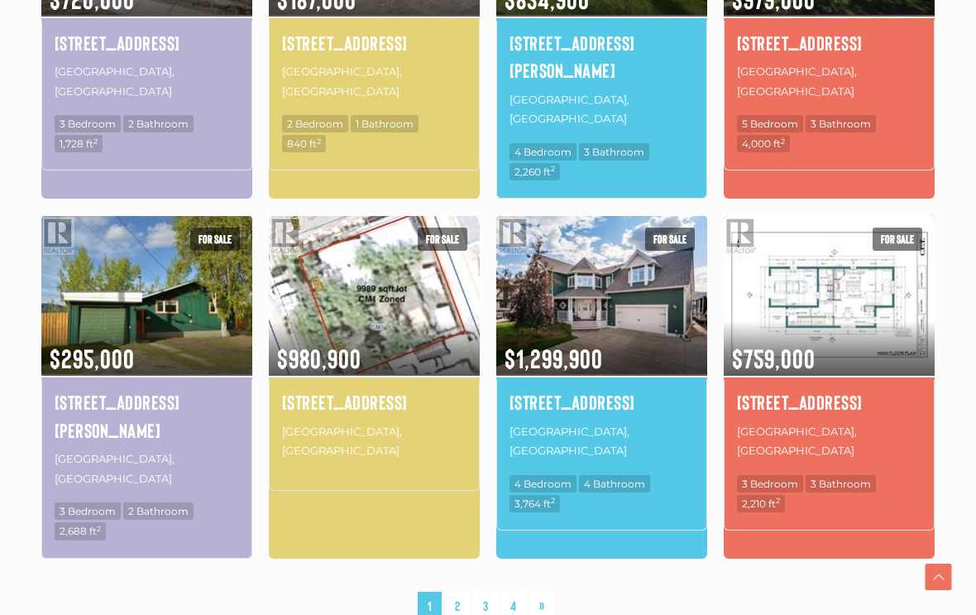
scroll to position [1181, 0]
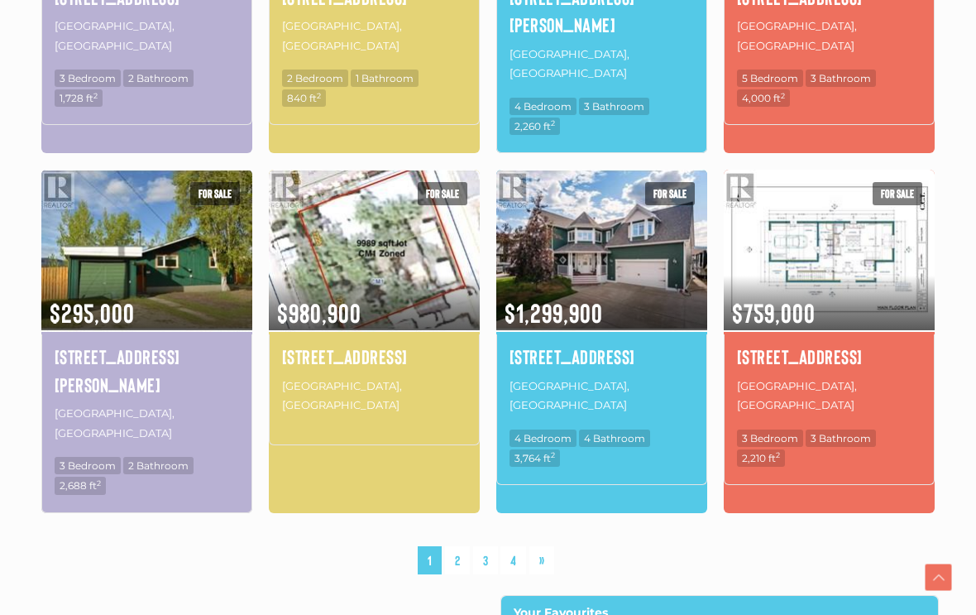
click at [464, 546] on link "2" at bounding box center [457, 560] width 25 height 29
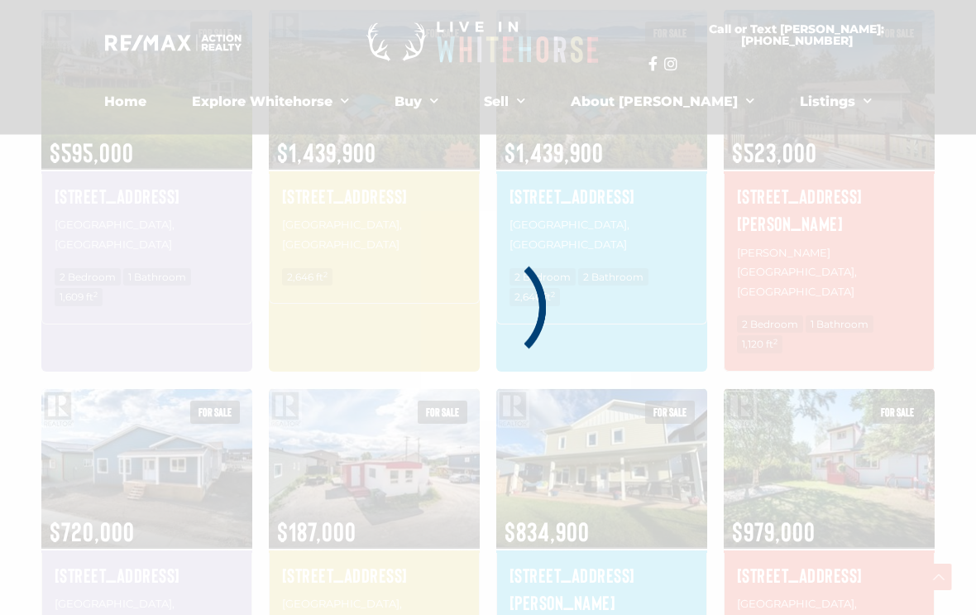
scroll to position [404, 0]
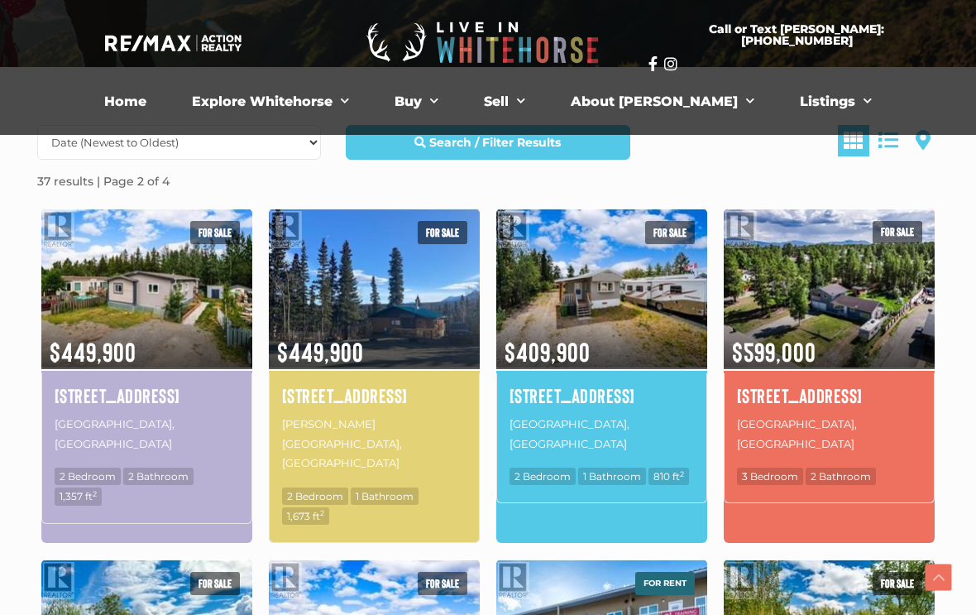
click at [838, 312] on img at bounding box center [829, 288] width 211 height 165
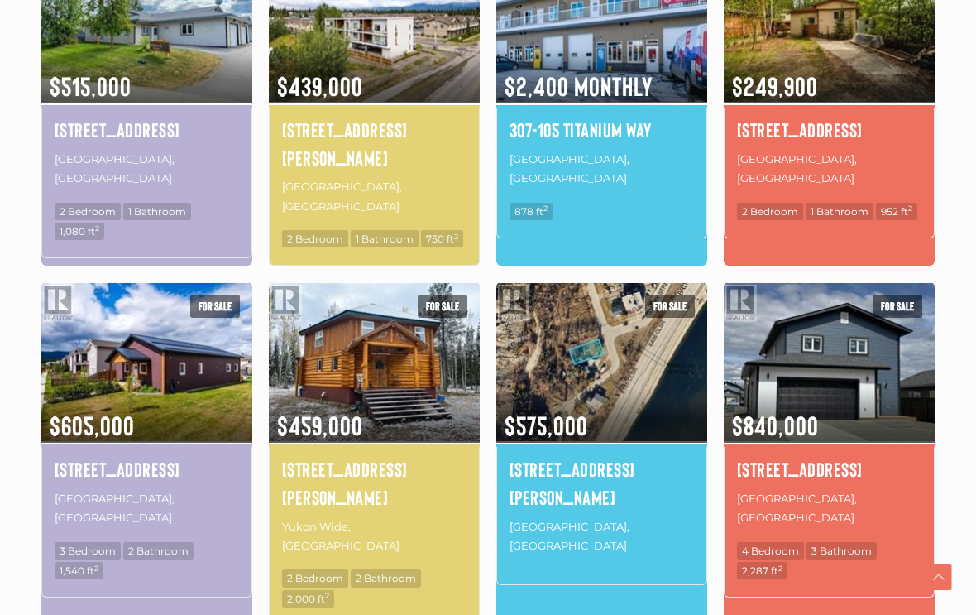
scroll to position [1021, 0]
click at [409, 310] on img at bounding box center [374, 362] width 211 height 165
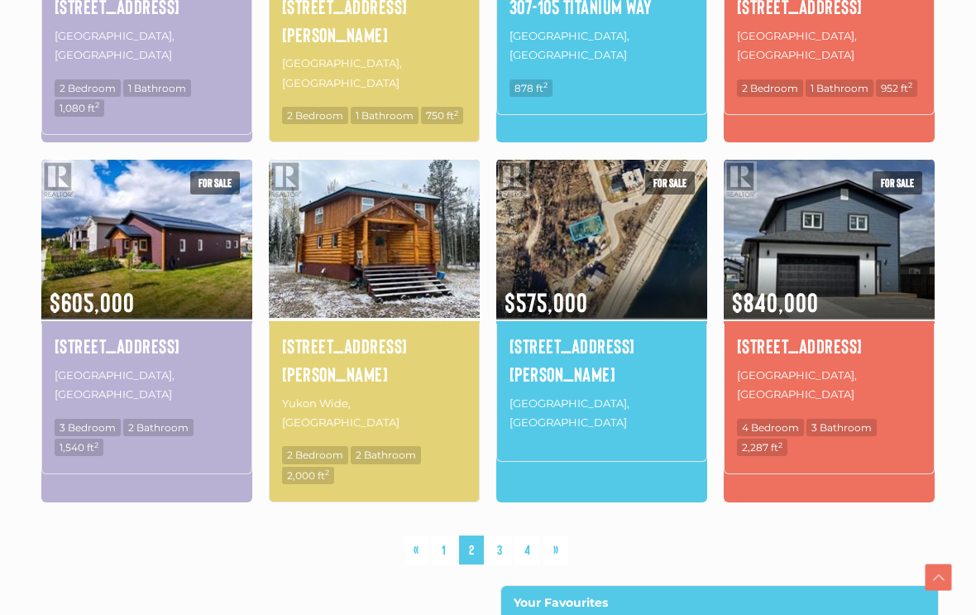
scroll to position [1170, 0]
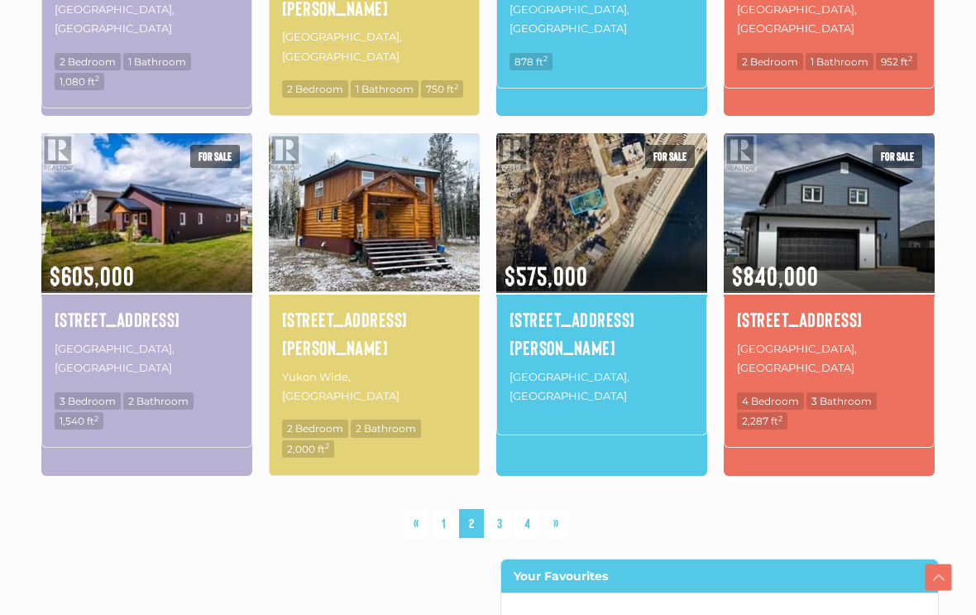
click at [502, 509] on link "3" at bounding box center [499, 523] width 25 height 29
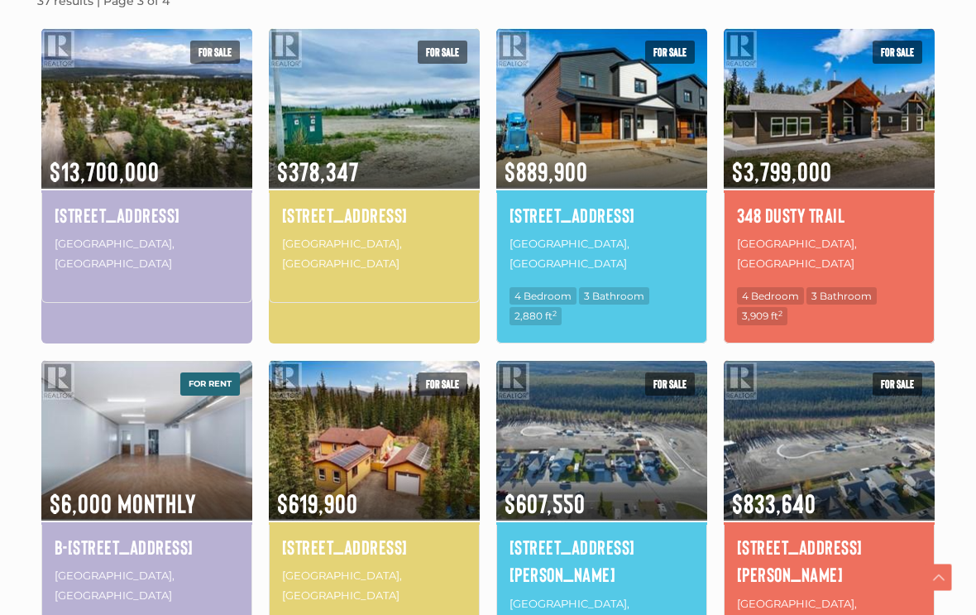
scroll to position [589, 0]
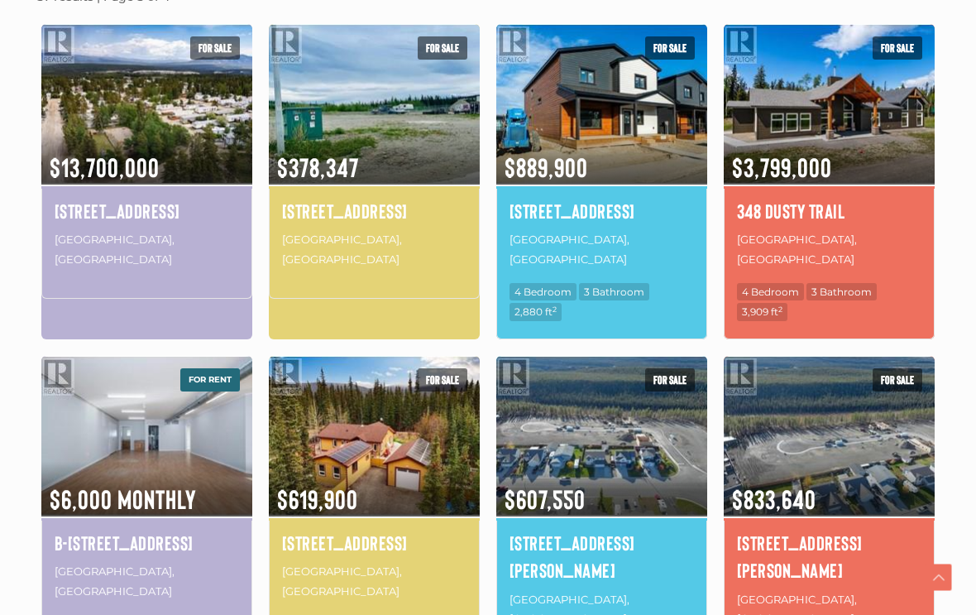
click at [410, 450] on img at bounding box center [374, 435] width 211 height 165
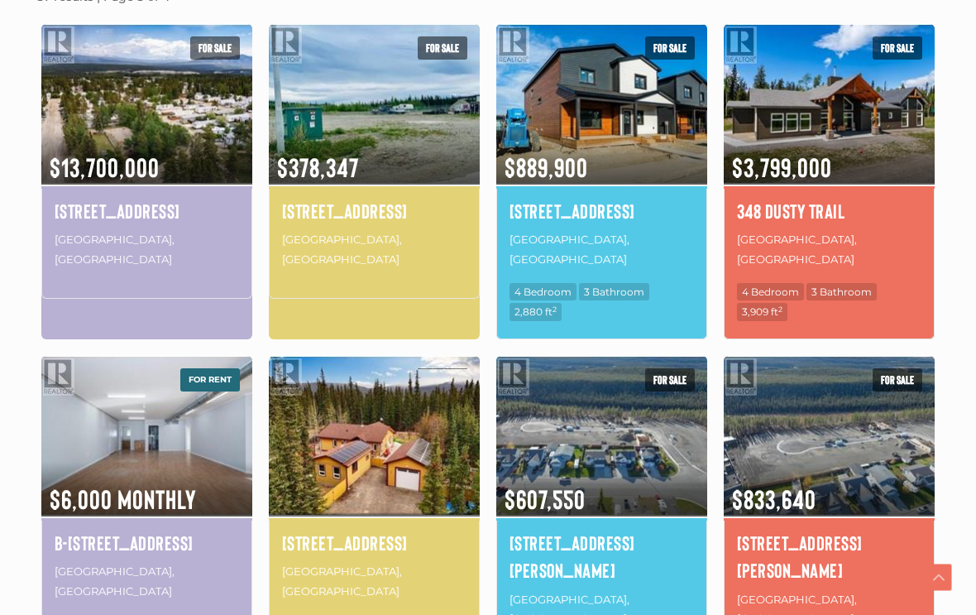
scroll to position [616, 0]
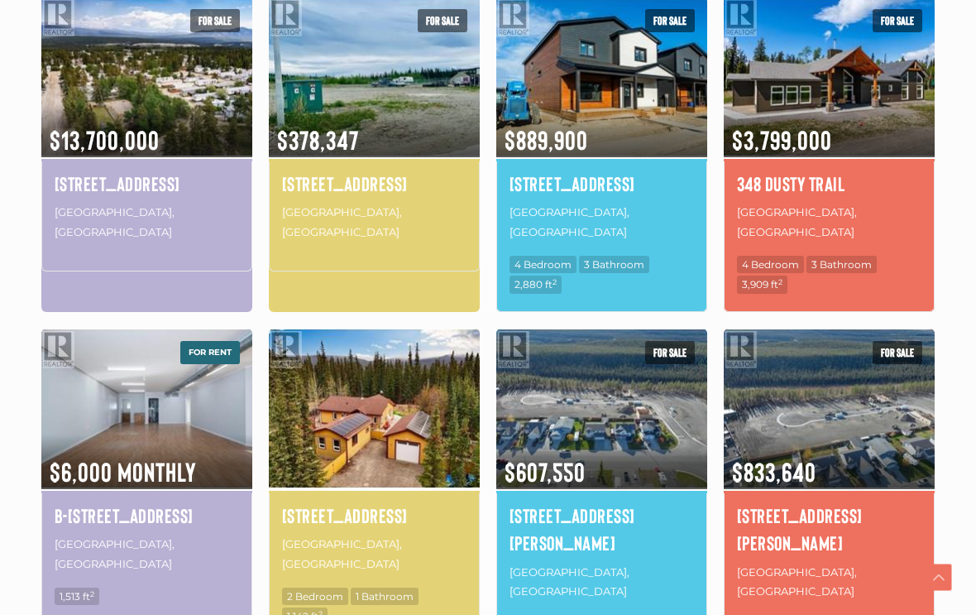
click at [949, 302] on div "Date (Newest to Oldest) Date (Oldest to Newest) Price (Highest to Lowest) Price…" at bounding box center [488, 610] width 926 height 1395
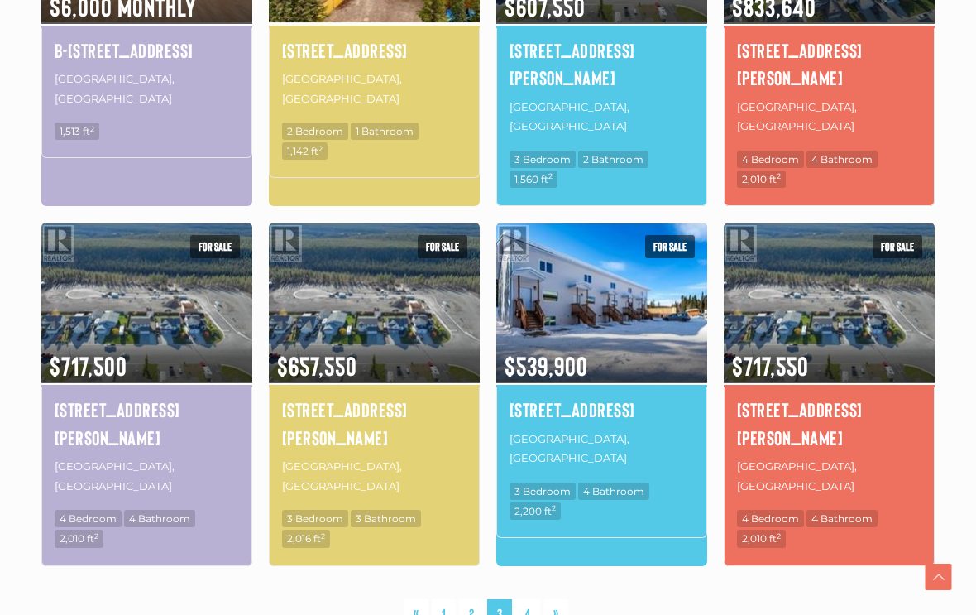
scroll to position [1082, 0]
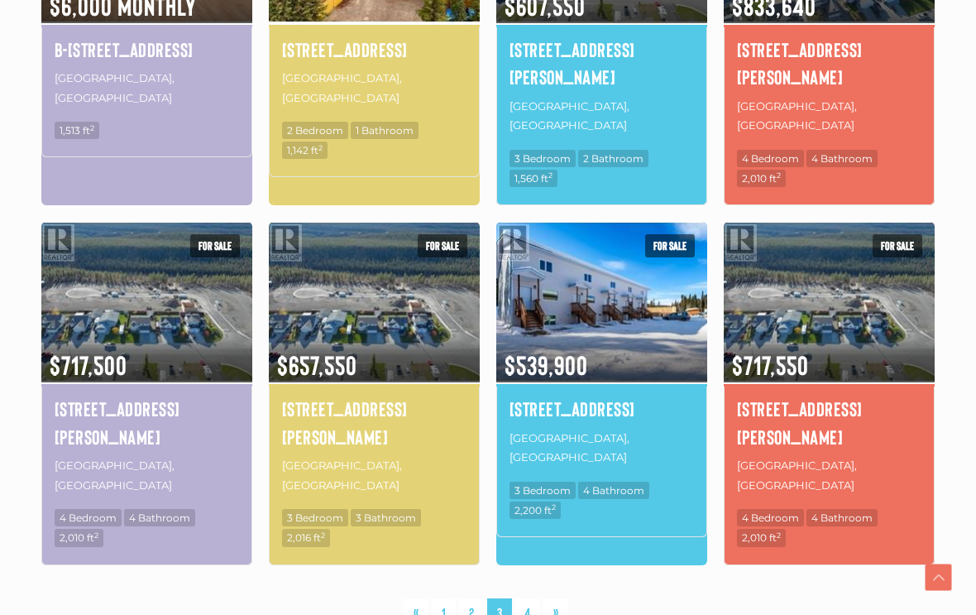
click at [534, 598] on link "4" at bounding box center [528, 612] width 26 height 29
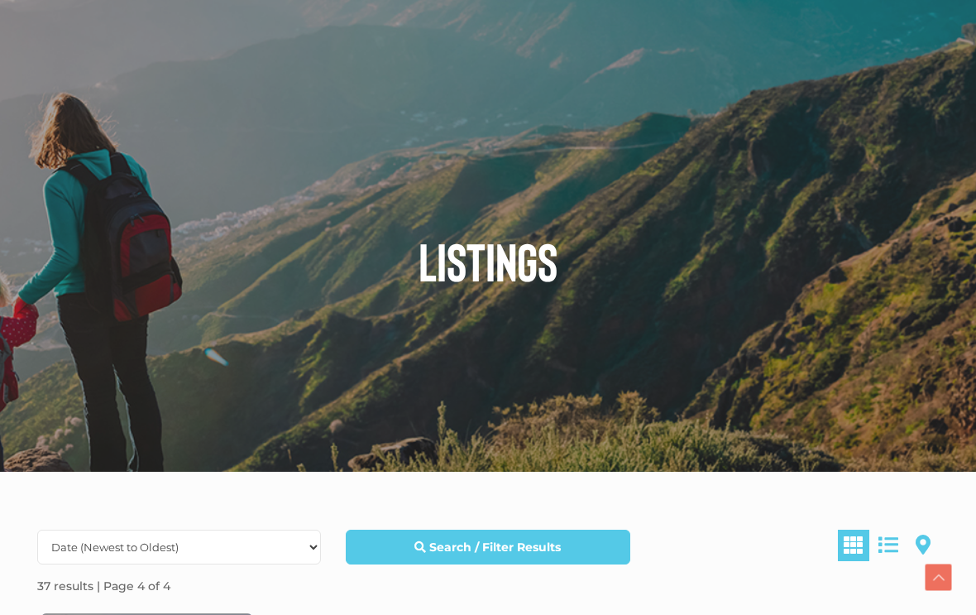
scroll to position [1109, 0]
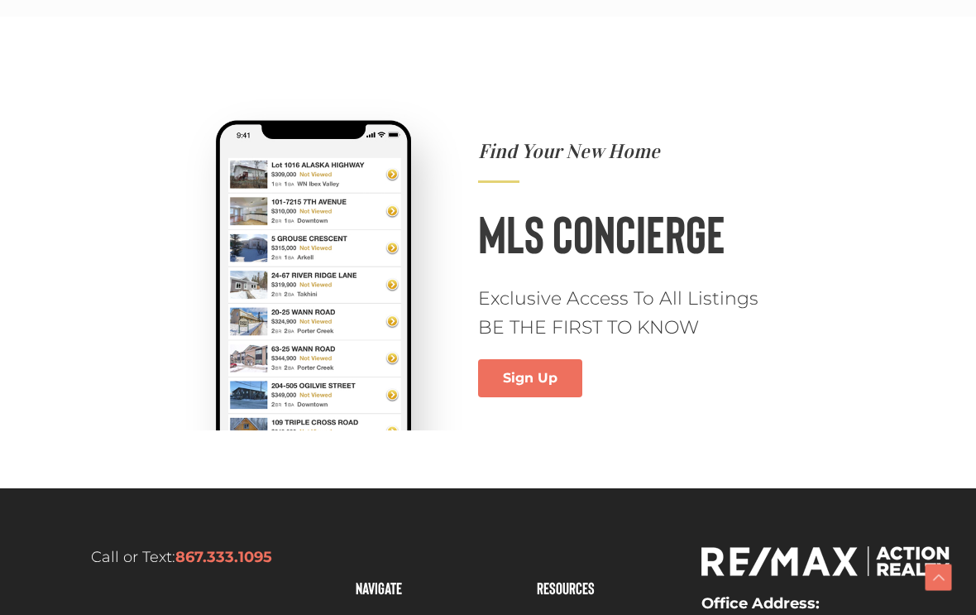
scroll to position [1209, 0]
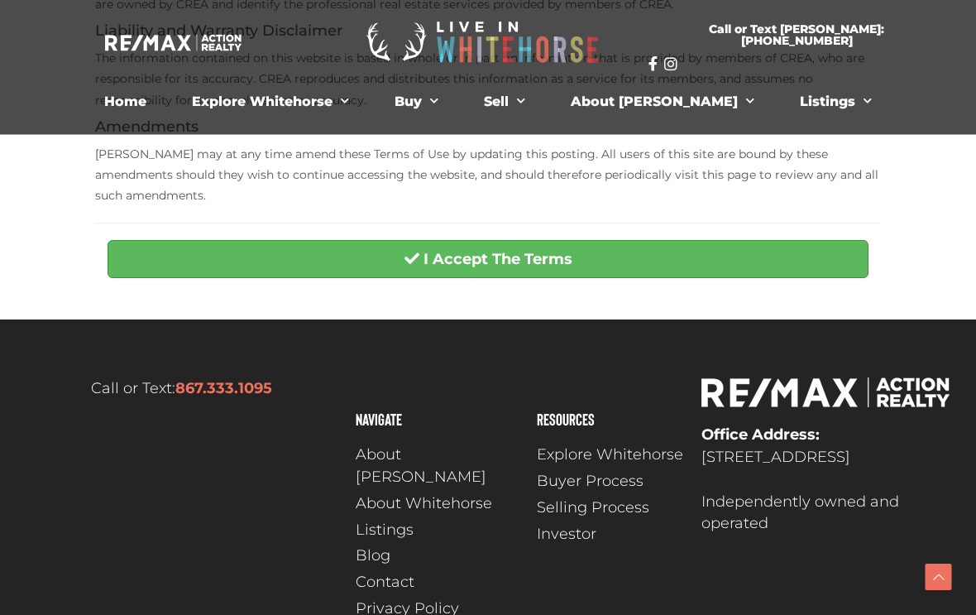
scroll to position [584, 0]
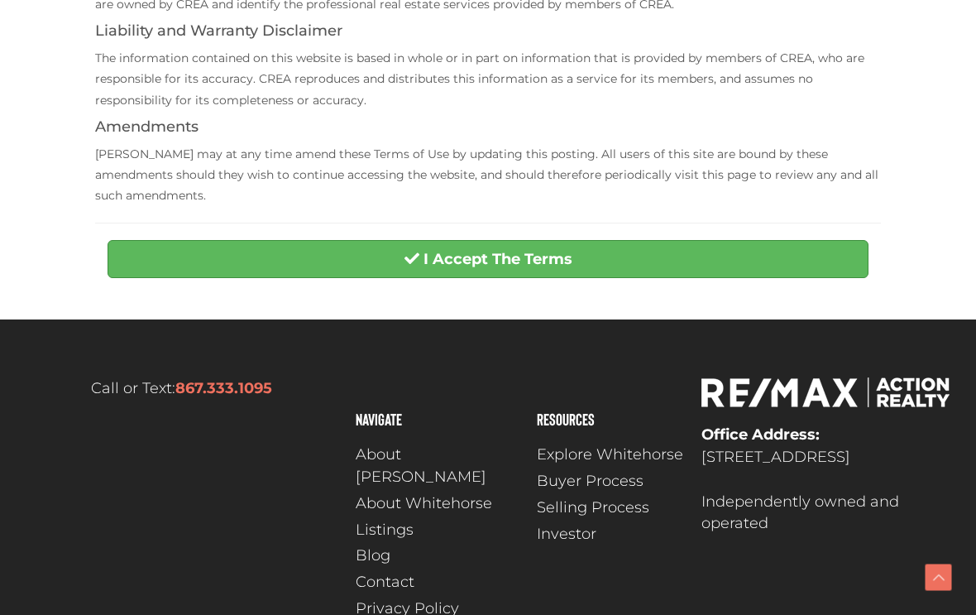
click at [589, 241] on button "I Accept The Terms" at bounding box center [488, 259] width 761 height 38
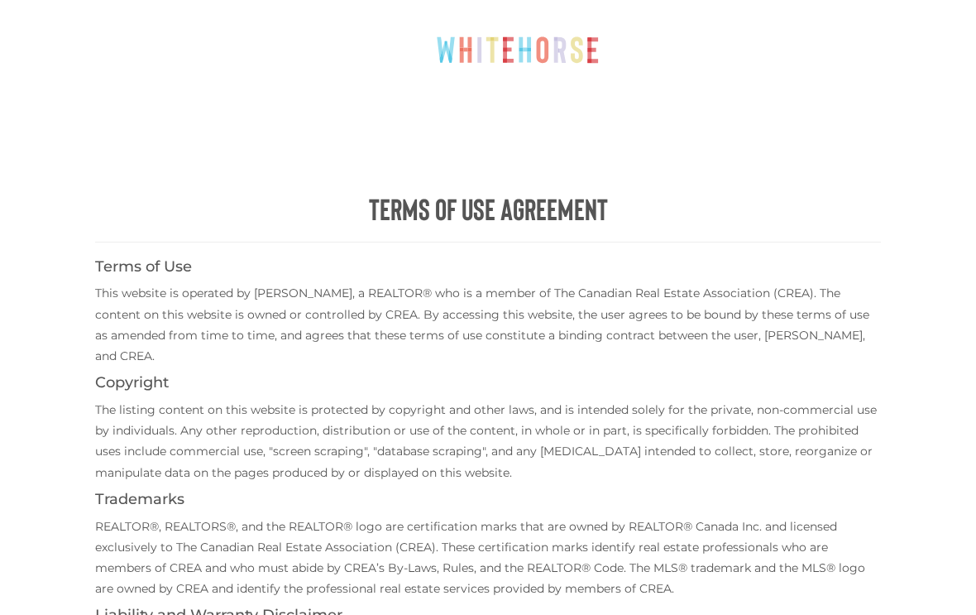
scroll to position [611, 0]
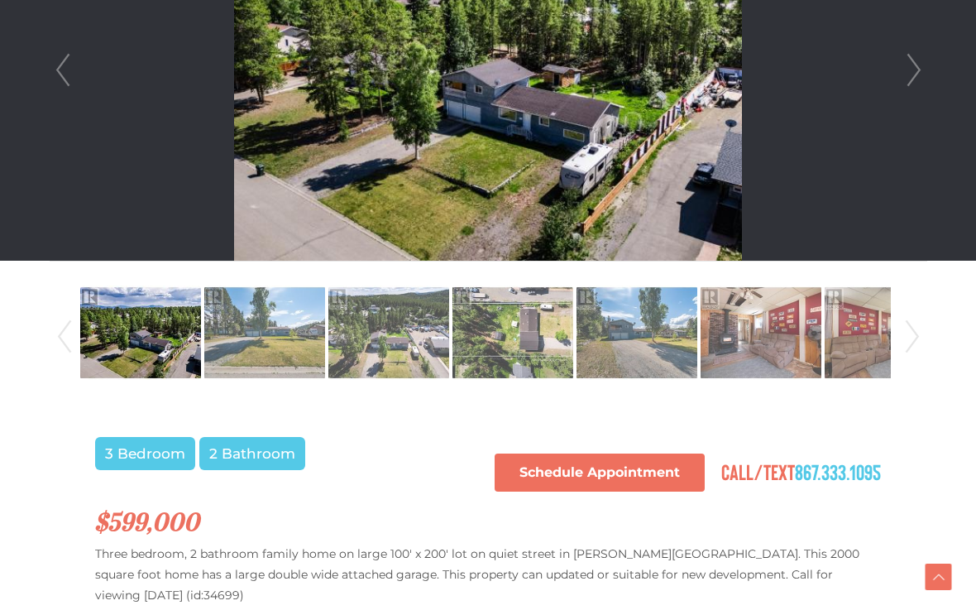
scroll to position [596, 0]
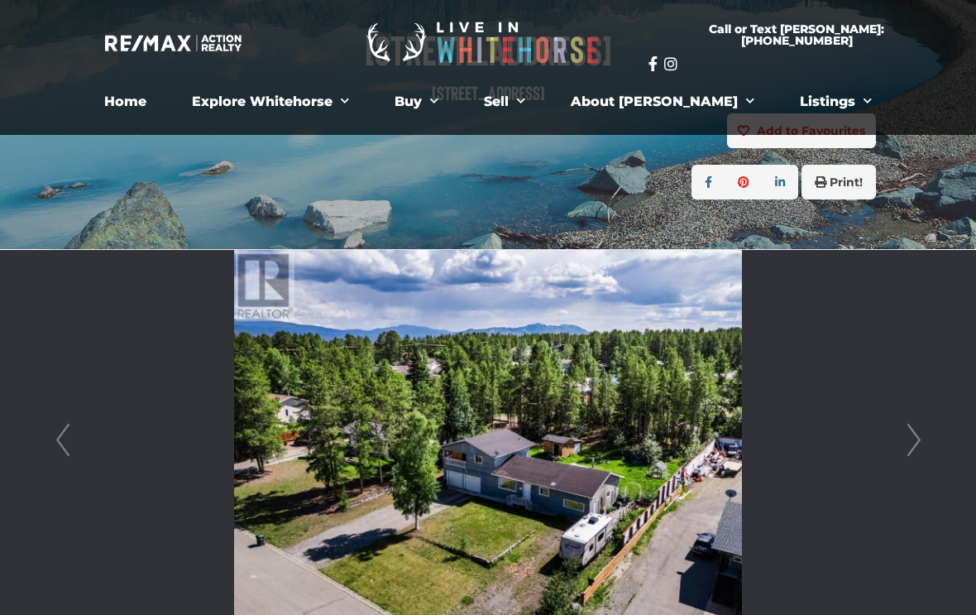
scroll to position [203, 0]
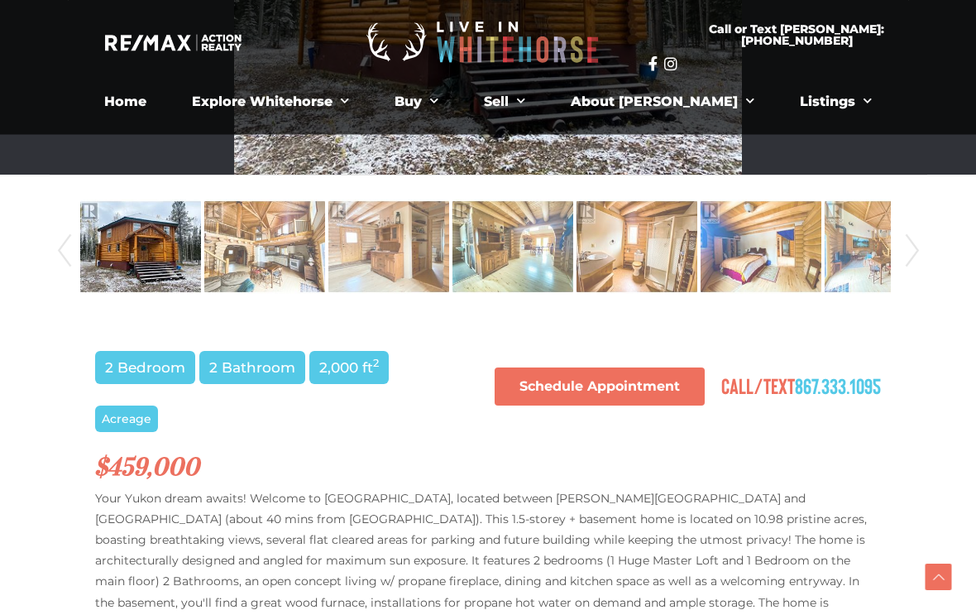
scroll to position [639, 0]
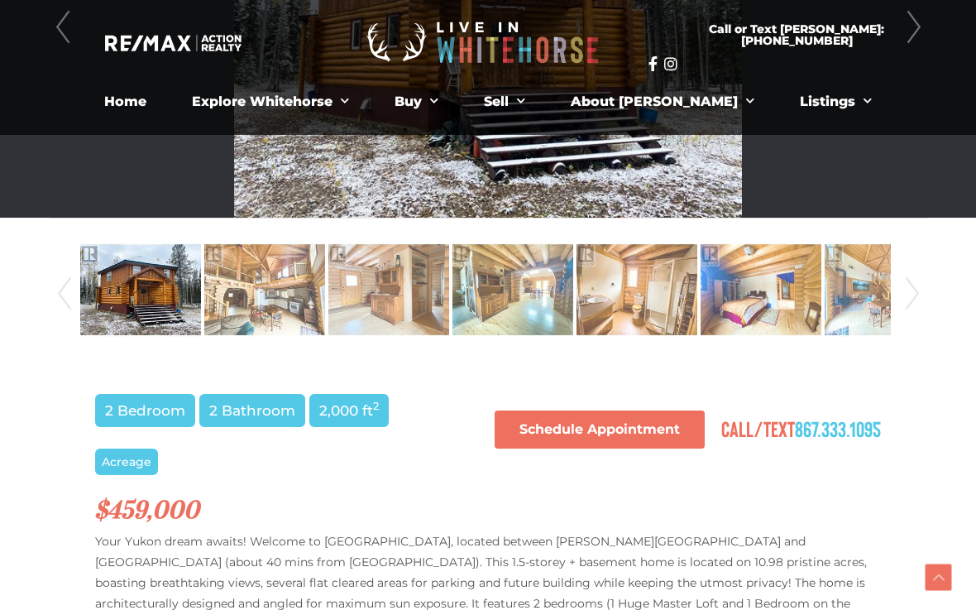
click at [926, 210] on div at bounding box center [488, 27] width 876 height 381
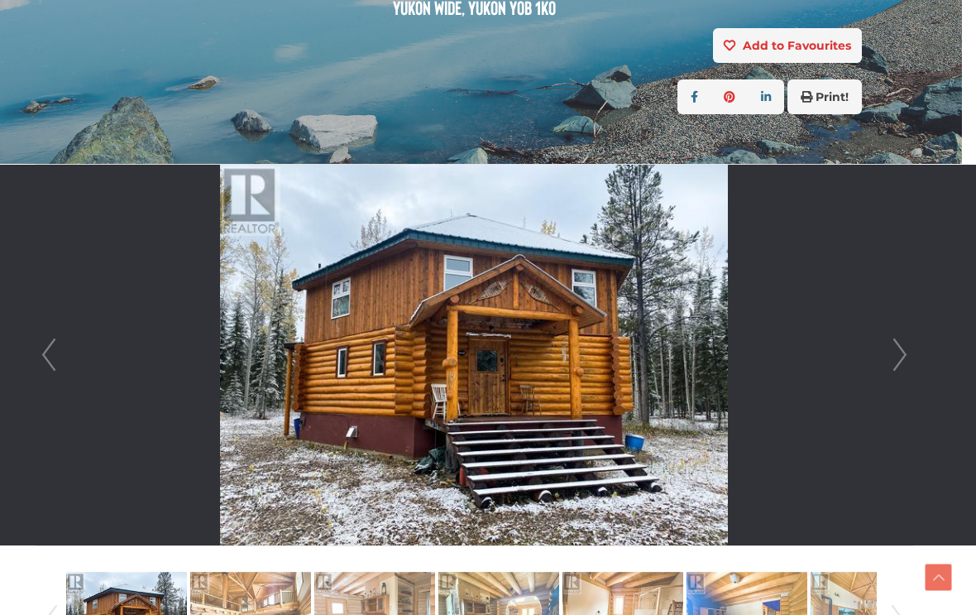
scroll to position [310, 14]
click at [904, 354] on link "Next" at bounding box center [900, 355] width 25 height 381
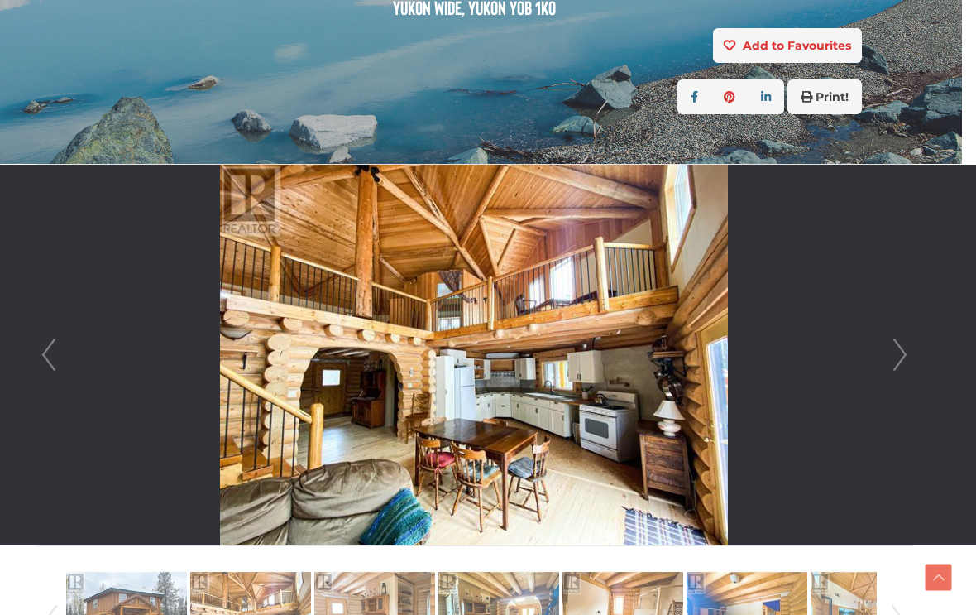
click at [898, 365] on link "Next" at bounding box center [900, 355] width 25 height 381
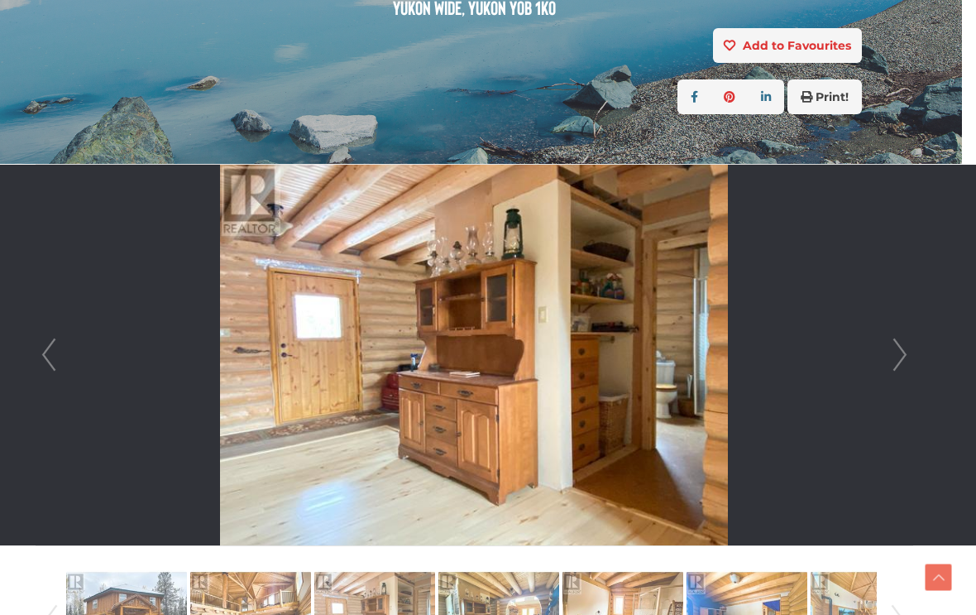
click at [895, 359] on link "Next" at bounding box center [900, 355] width 25 height 381
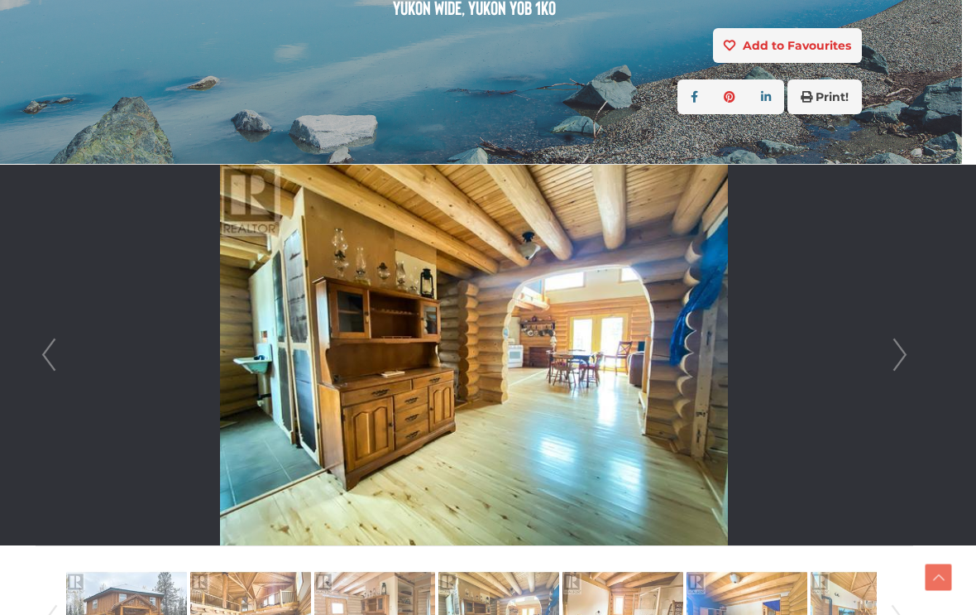
click at [893, 361] on link "Next" at bounding box center [900, 355] width 25 height 381
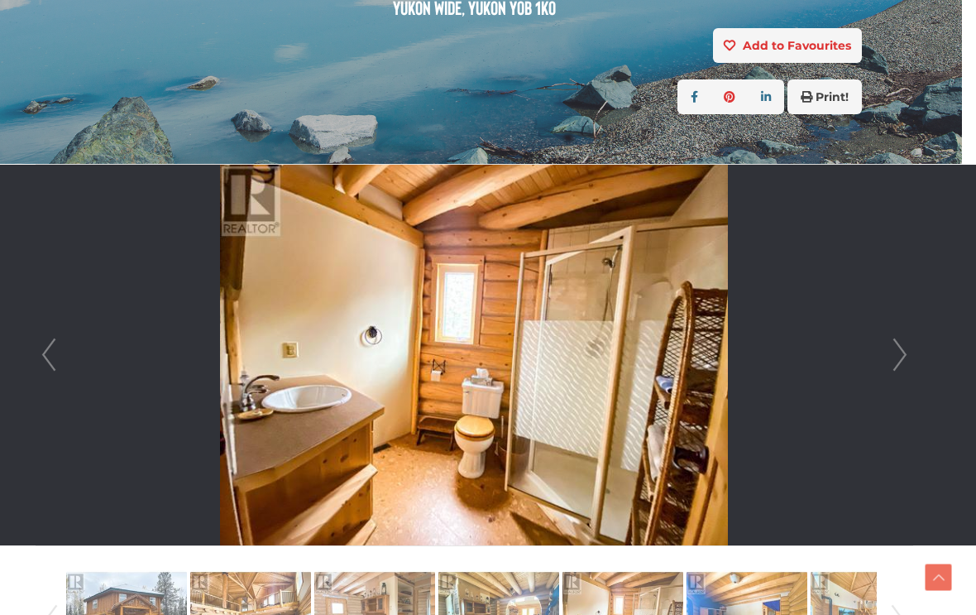
click at [888, 356] on link "Next" at bounding box center [900, 355] width 25 height 381
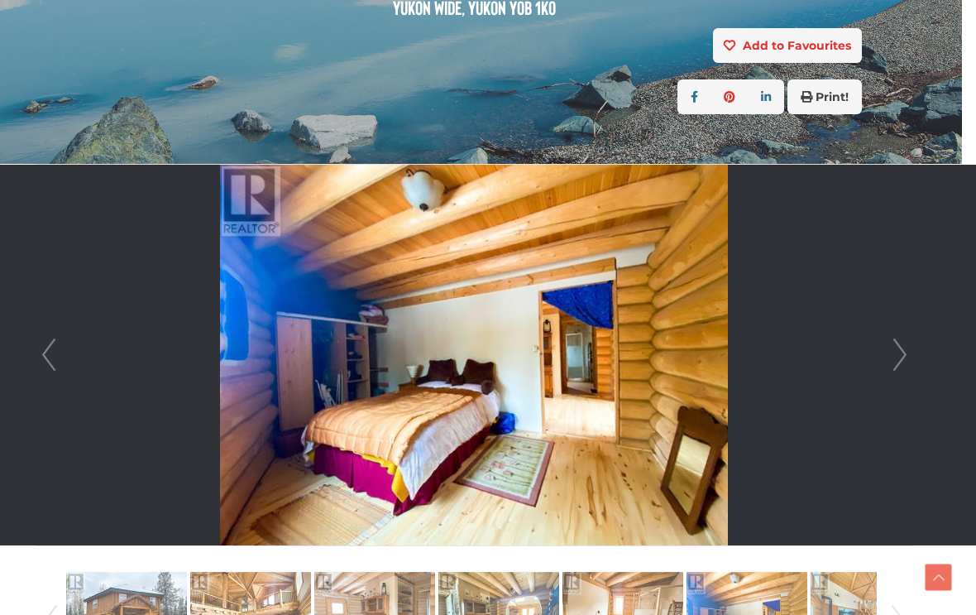
click at [888, 358] on link "Next" at bounding box center [900, 355] width 25 height 381
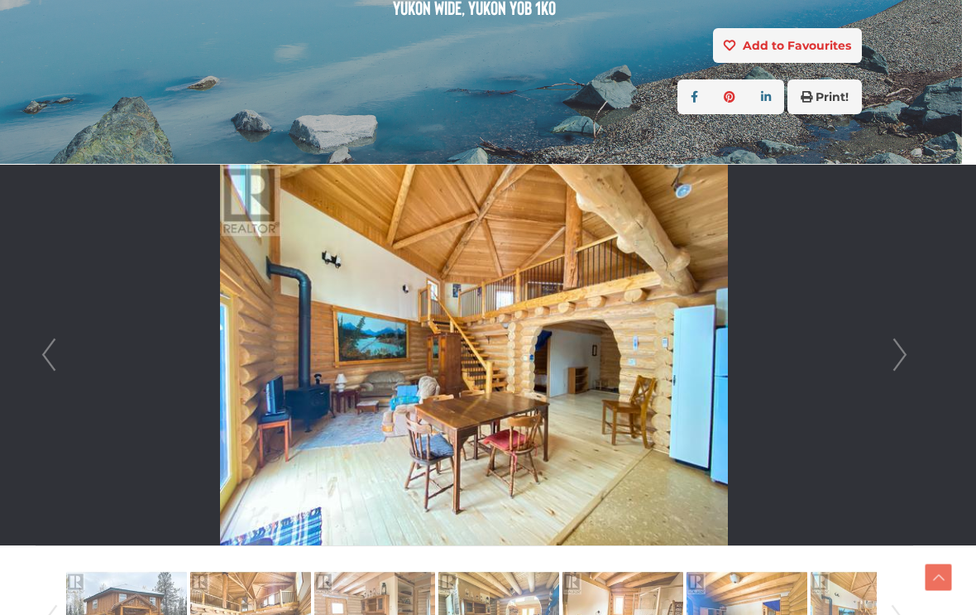
click at [892, 358] on link "Next" at bounding box center [900, 355] width 25 height 381
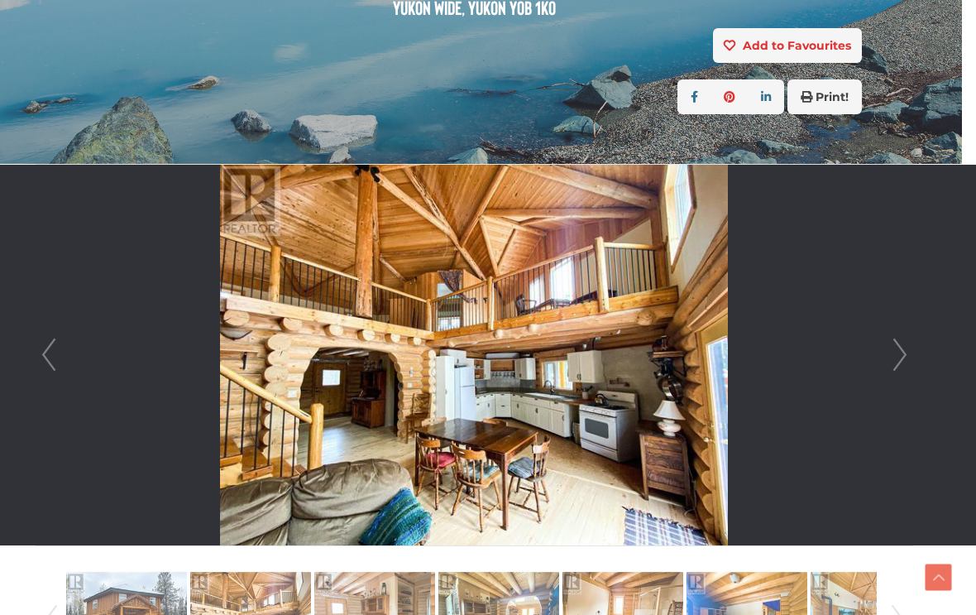
click at [888, 362] on link "Next" at bounding box center [900, 355] width 25 height 381
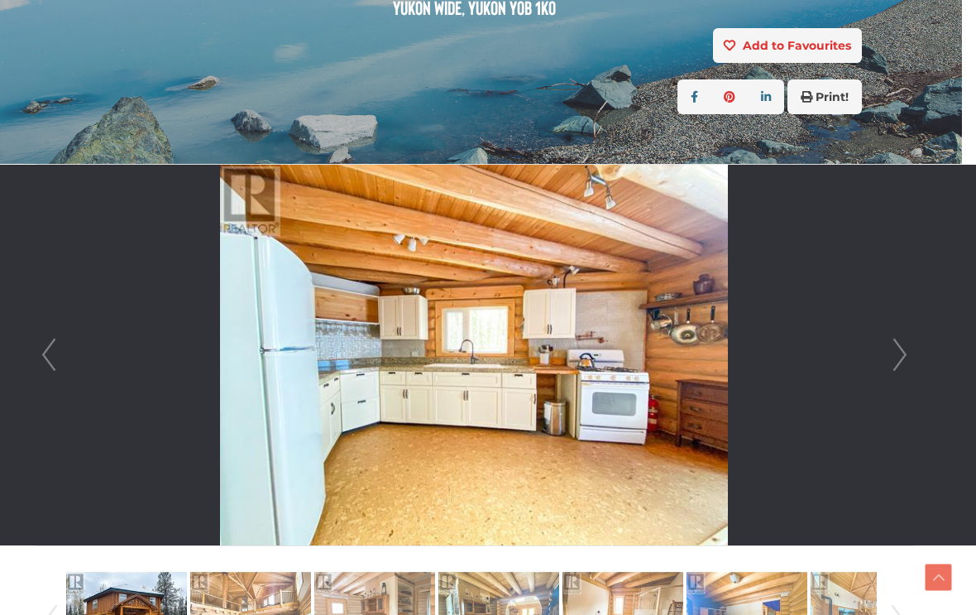
click at [888, 361] on link "Next" at bounding box center [900, 355] width 25 height 381
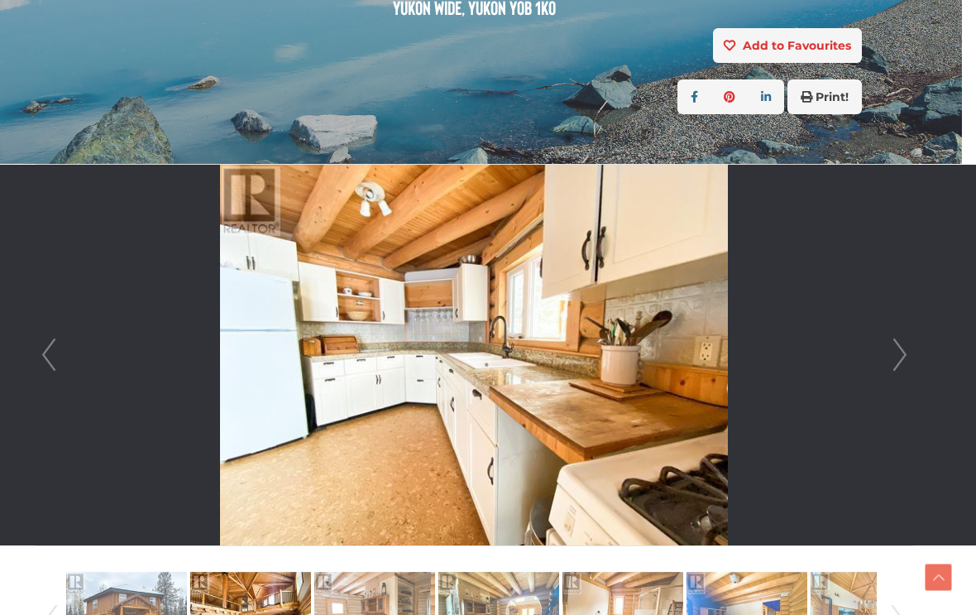
click at [888, 357] on link "Next" at bounding box center [900, 355] width 25 height 381
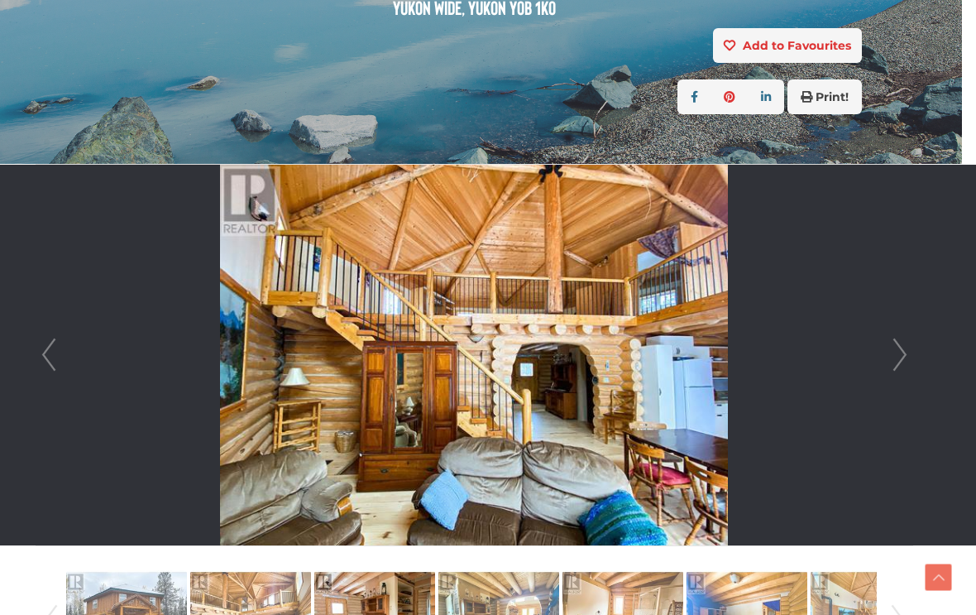
click at [888, 357] on link "Next" at bounding box center [900, 355] width 25 height 381
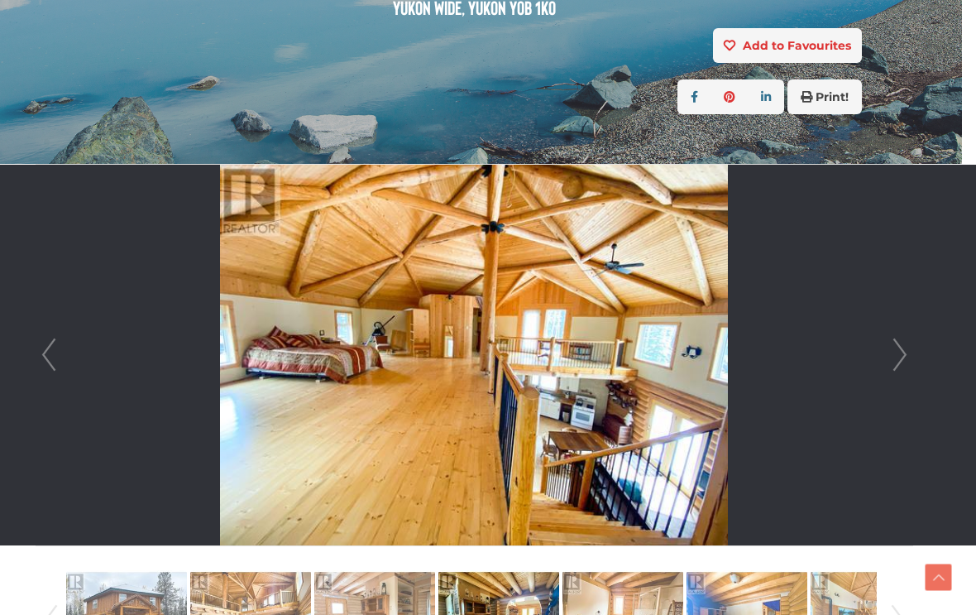
click at [878, 361] on li at bounding box center [474, 355] width 876 height 381
click at [897, 361] on link "Next" at bounding box center [900, 355] width 25 height 381
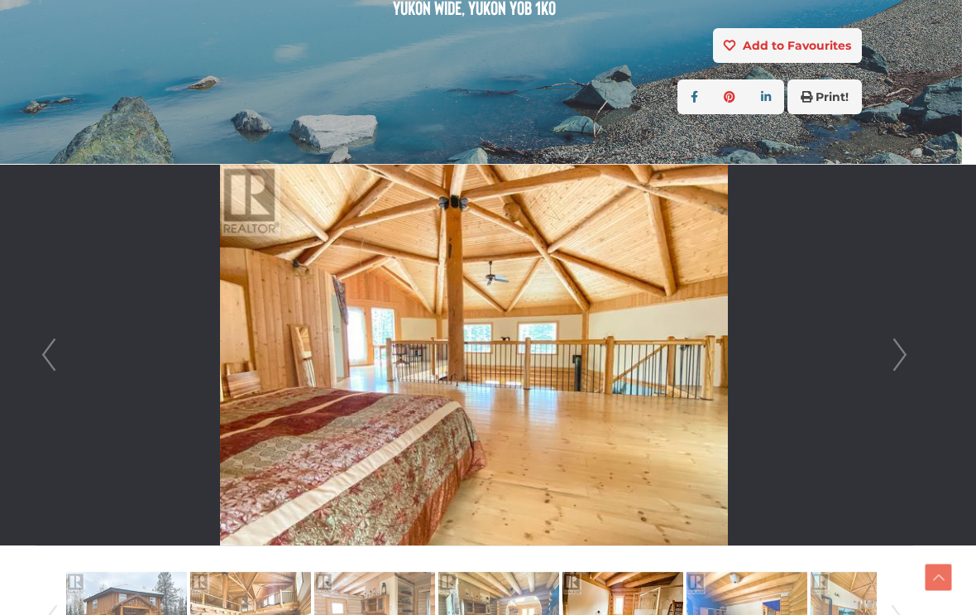
click at [891, 354] on link "Next" at bounding box center [900, 355] width 25 height 381
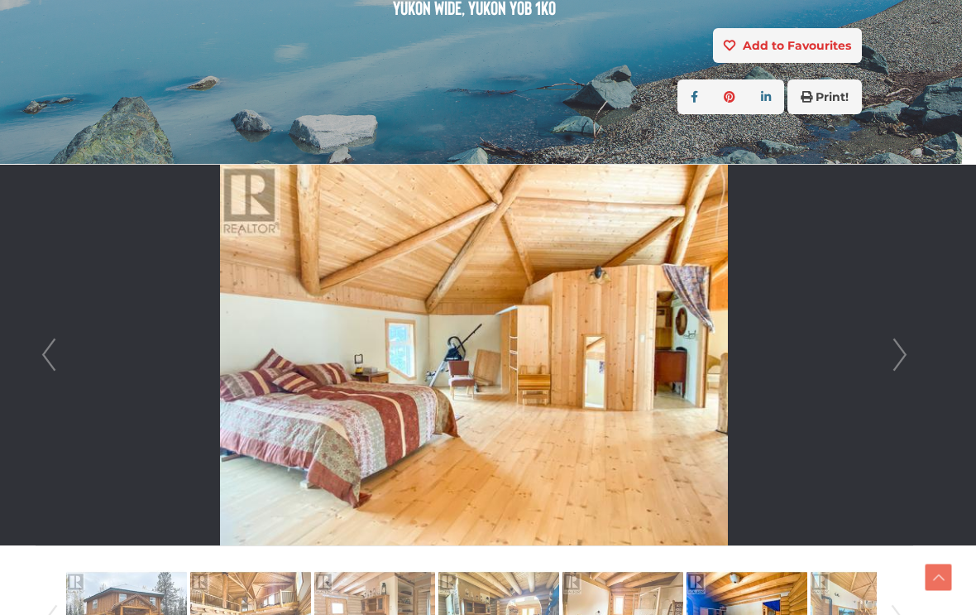
click at [891, 353] on link "Next" at bounding box center [900, 355] width 25 height 381
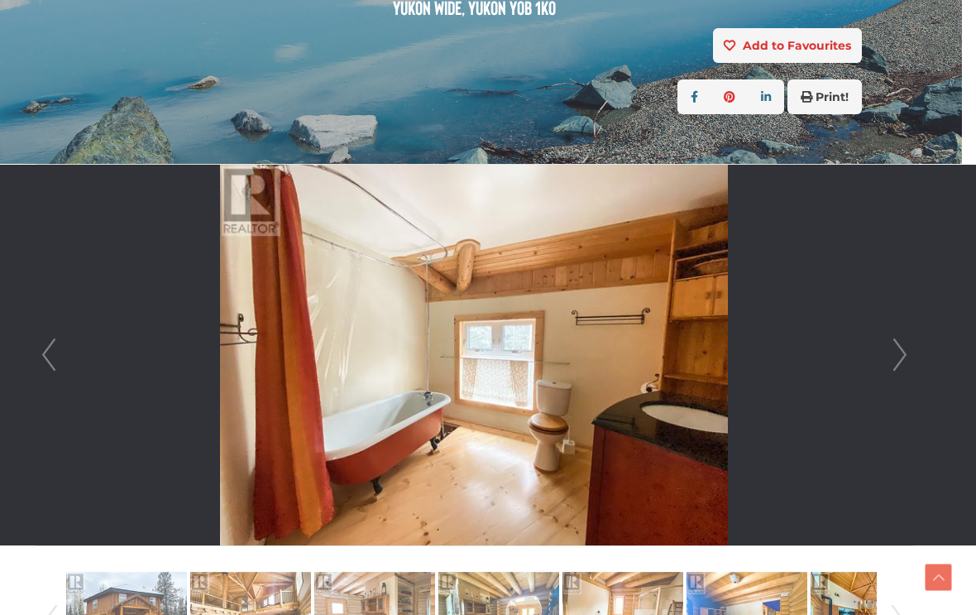
click at [888, 355] on link "Next" at bounding box center [900, 355] width 25 height 381
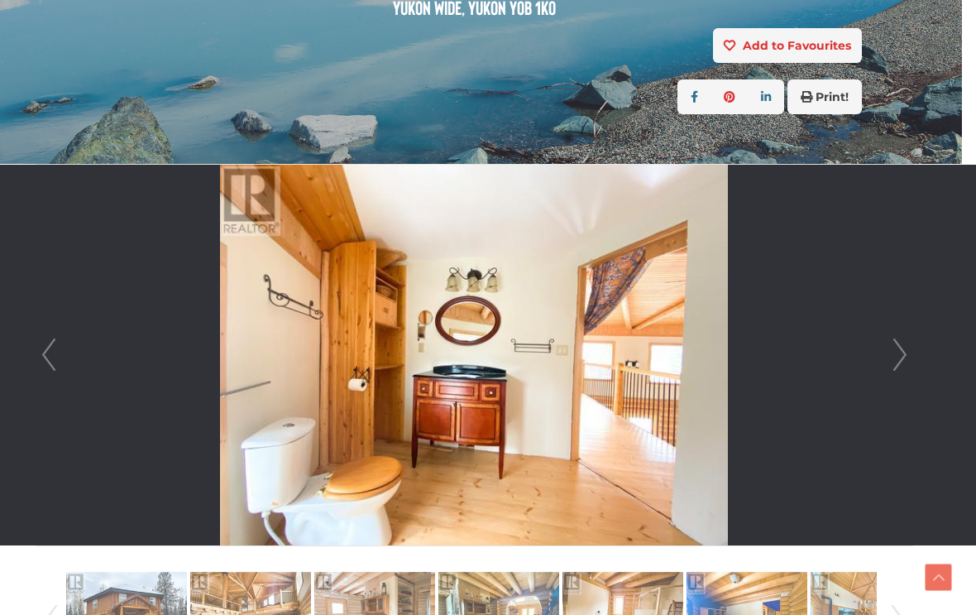
click at [889, 352] on link "Next" at bounding box center [900, 355] width 25 height 381
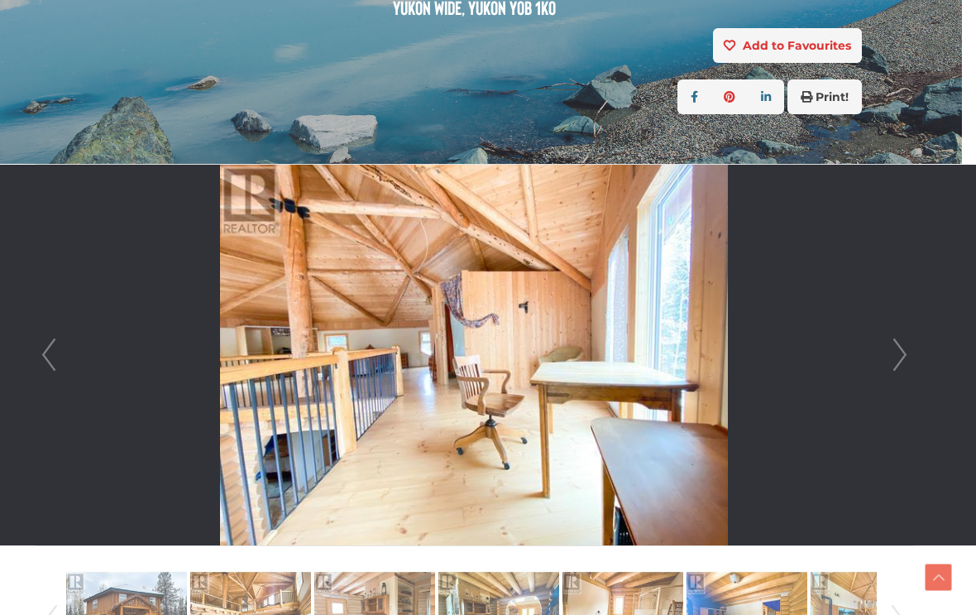
click at [888, 352] on link "Next" at bounding box center [900, 355] width 25 height 381
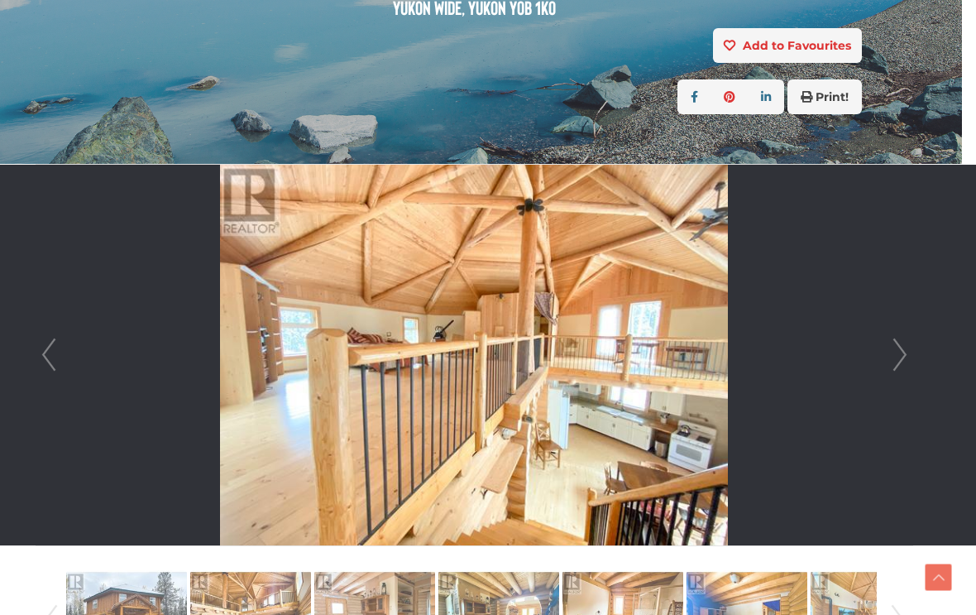
click at [888, 357] on link "Next" at bounding box center [900, 355] width 25 height 381
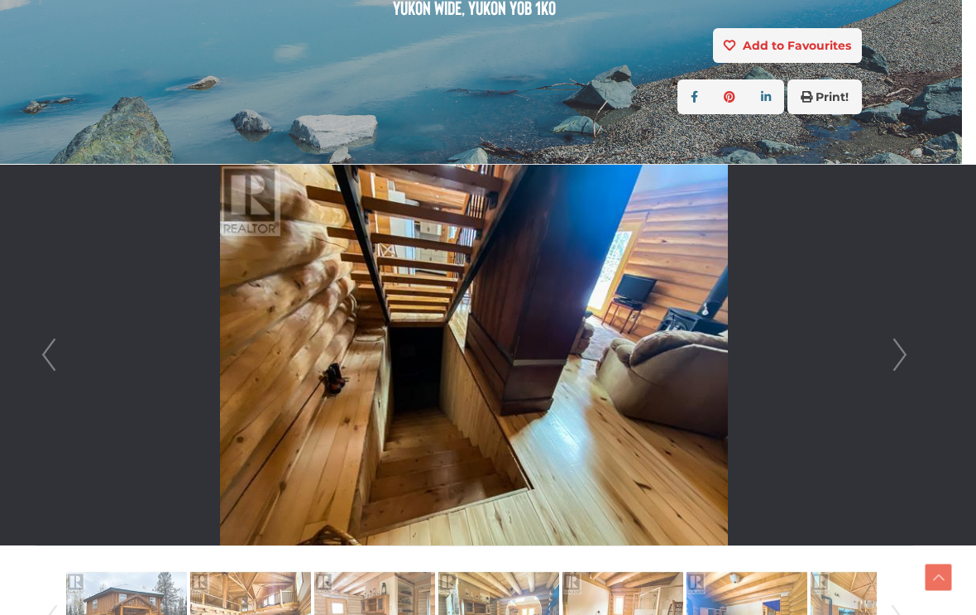
click at [888, 360] on link "Next" at bounding box center [900, 355] width 25 height 381
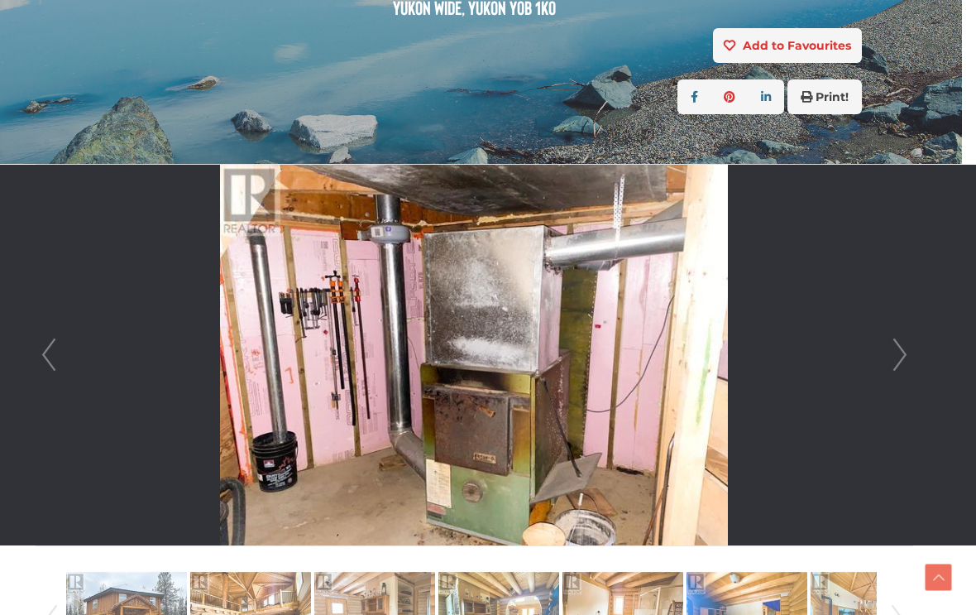
click at [888, 360] on link "Next" at bounding box center [900, 355] width 25 height 381
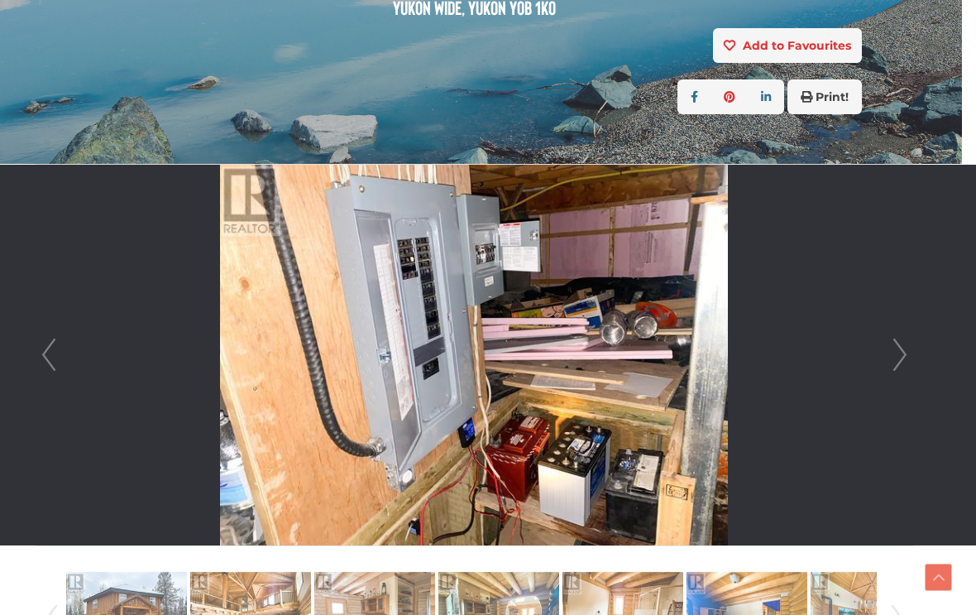
click at [883, 366] on li at bounding box center [474, 355] width 876 height 381
click at [891, 361] on link "Next" at bounding box center [900, 355] width 25 height 381
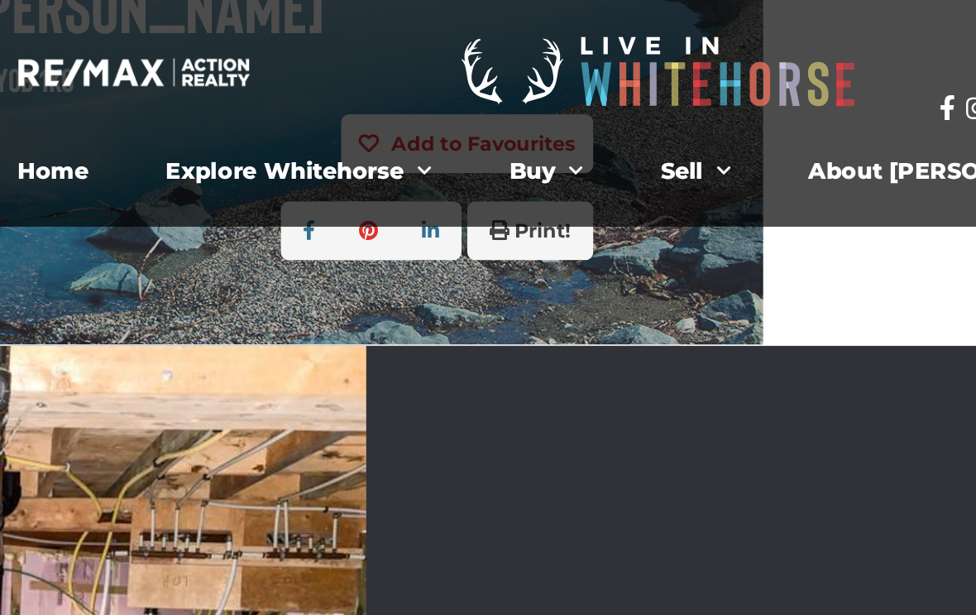
scroll to position [268, 432]
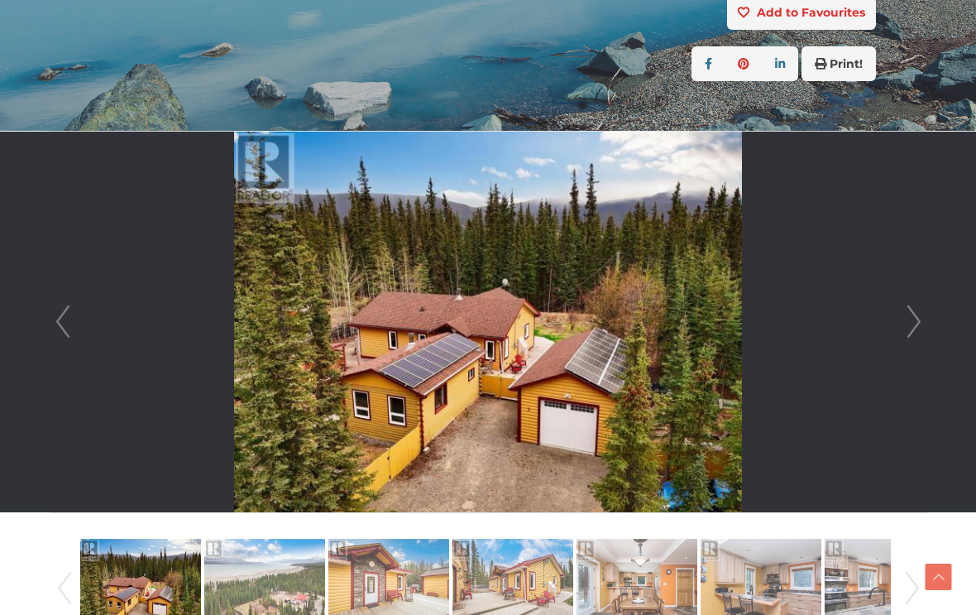
scroll to position [345, 0]
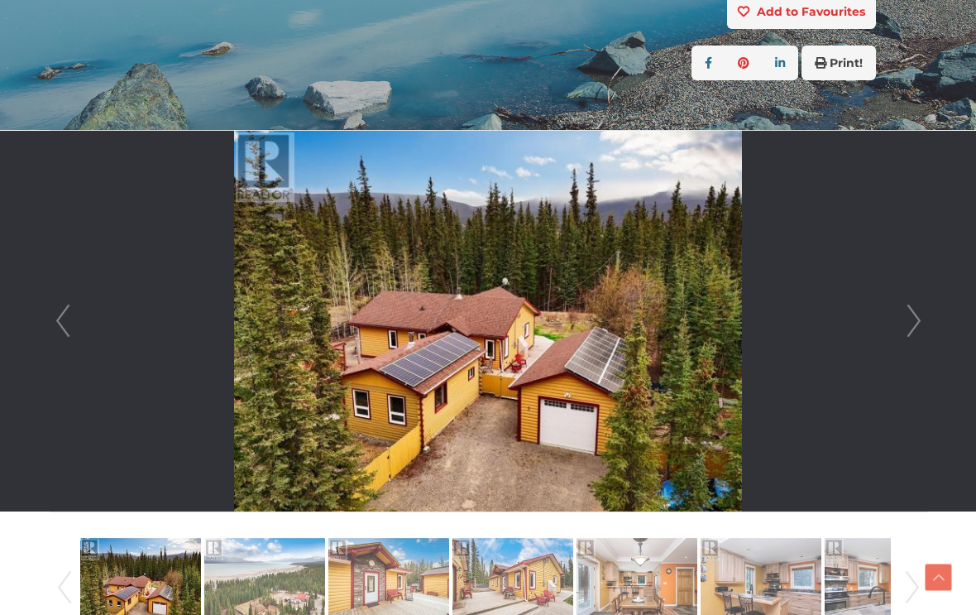
click at [917, 324] on link "Next" at bounding box center [914, 321] width 25 height 381
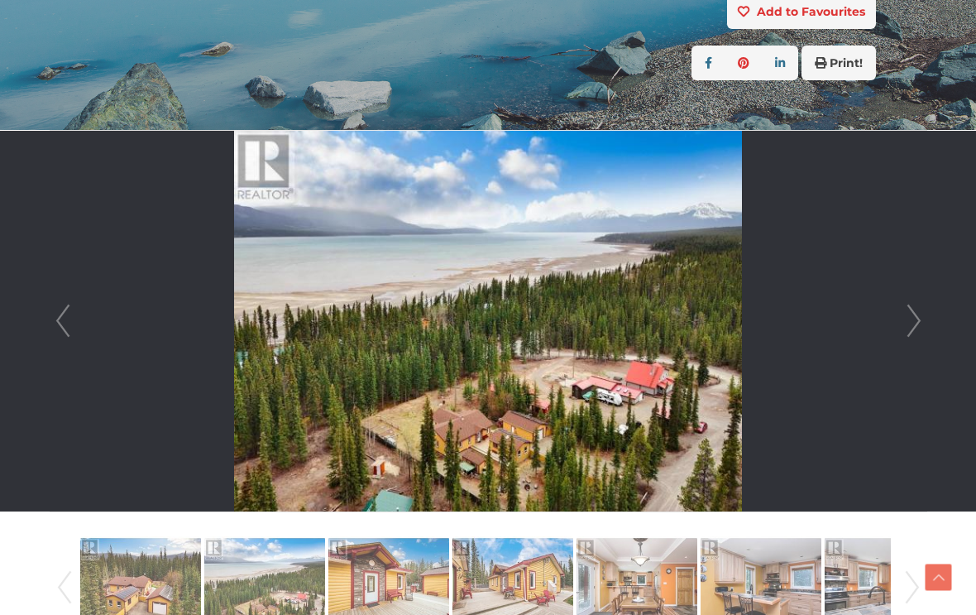
click at [914, 323] on link "Next" at bounding box center [914, 321] width 25 height 381
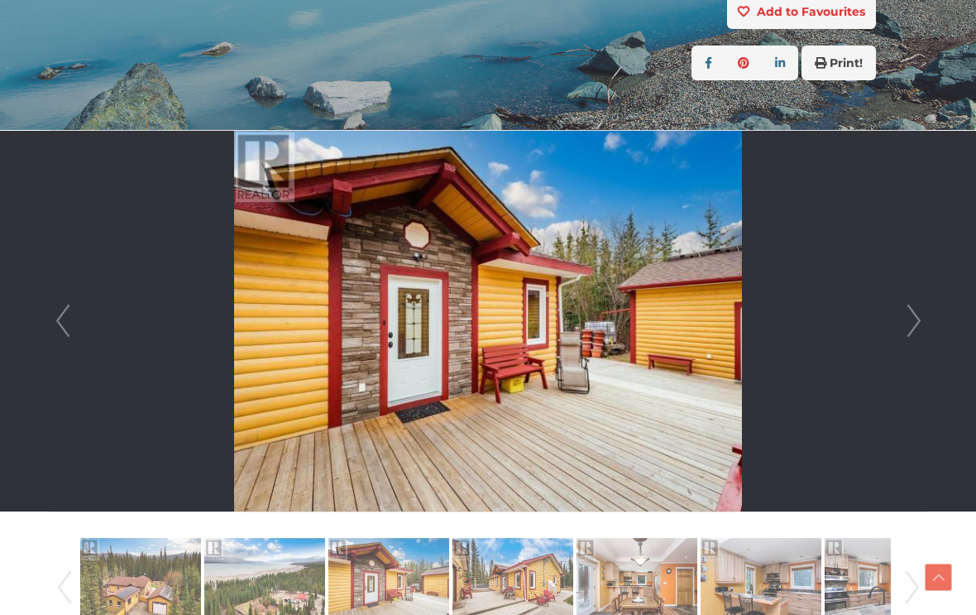
click at [910, 313] on link "Next" at bounding box center [914, 321] width 25 height 381
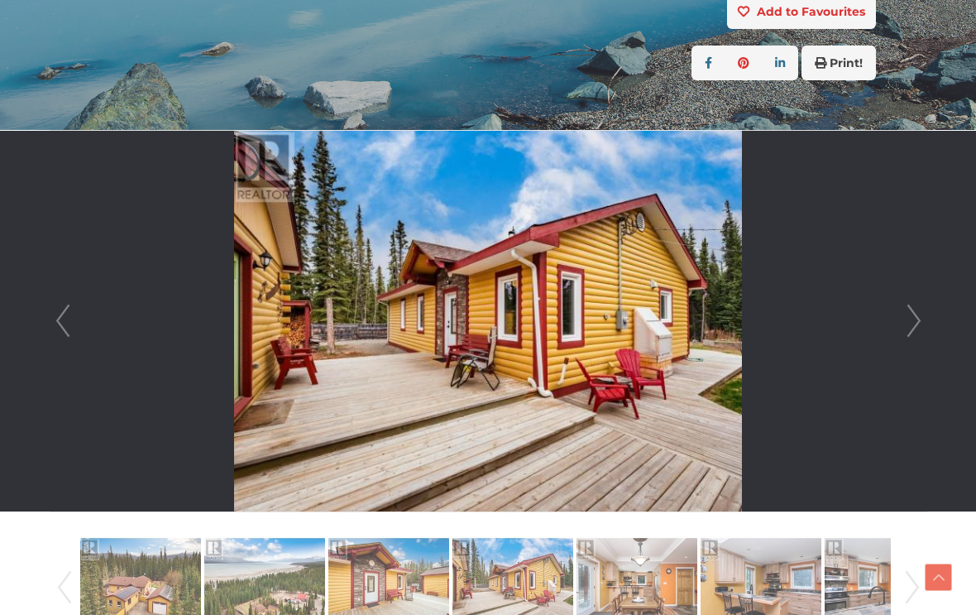
click at [902, 326] on link "Next" at bounding box center [914, 321] width 25 height 381
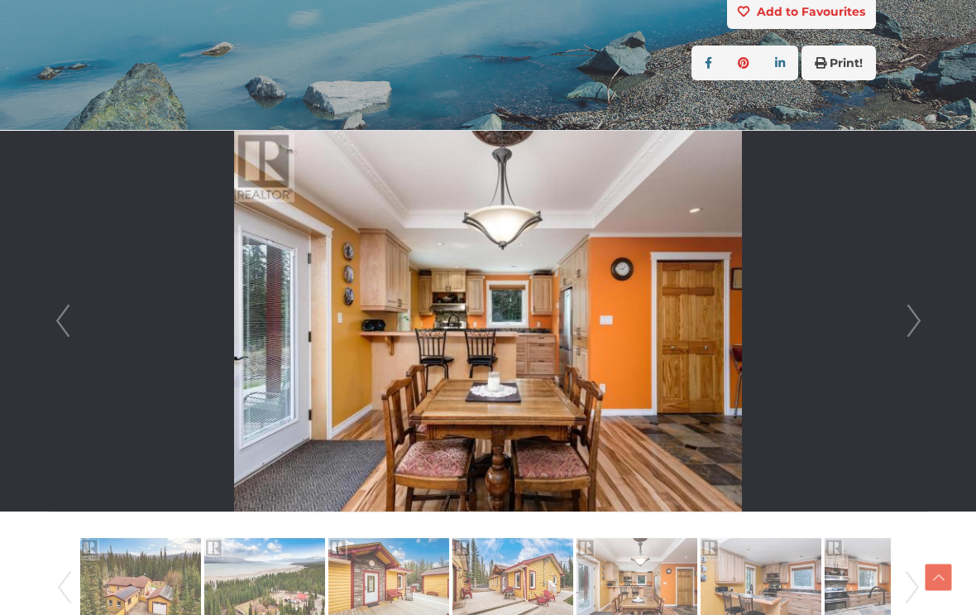
click at [908, 321] on link "Next" at bounding box center [914, 321] width 25 height 381
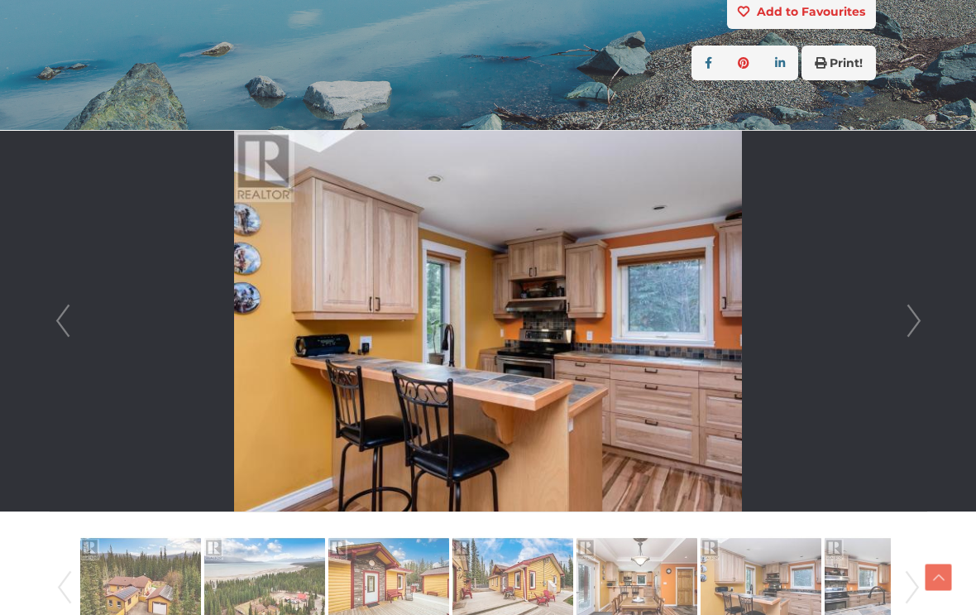
click at [910, 320] on link "Next" at bounding box center [914, 321] width 25 height 381
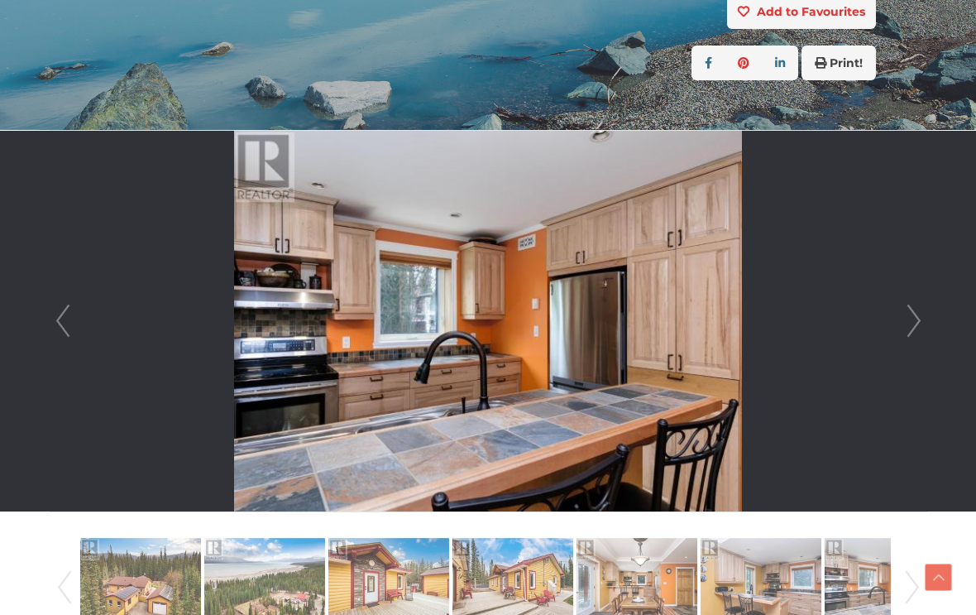
click at [903, 327] on link "Next" at bounding box center [914, 321] width 25 height 381
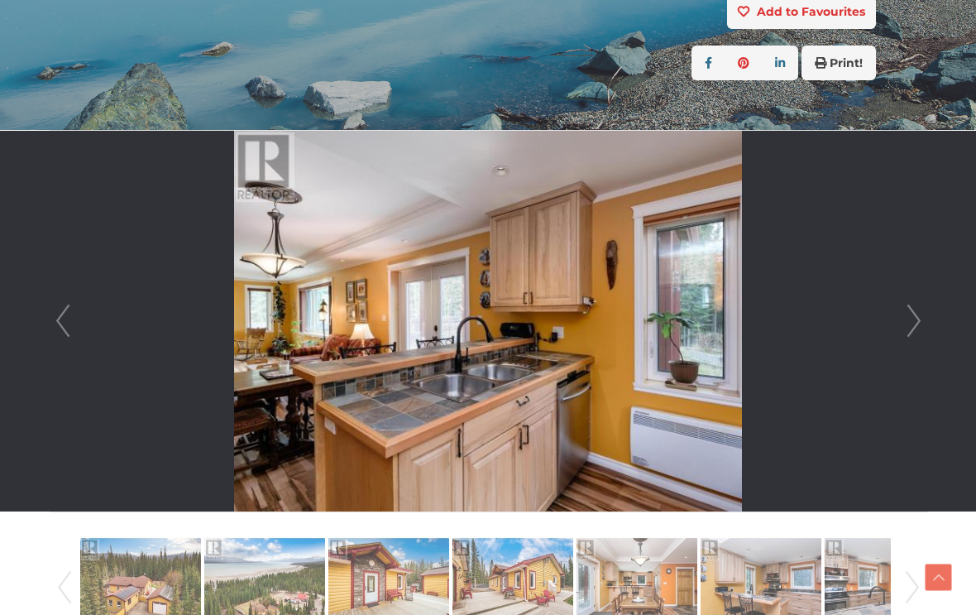
click at [905, 322] on link "Next" at bounding box center [914, 321] width 25 height 381
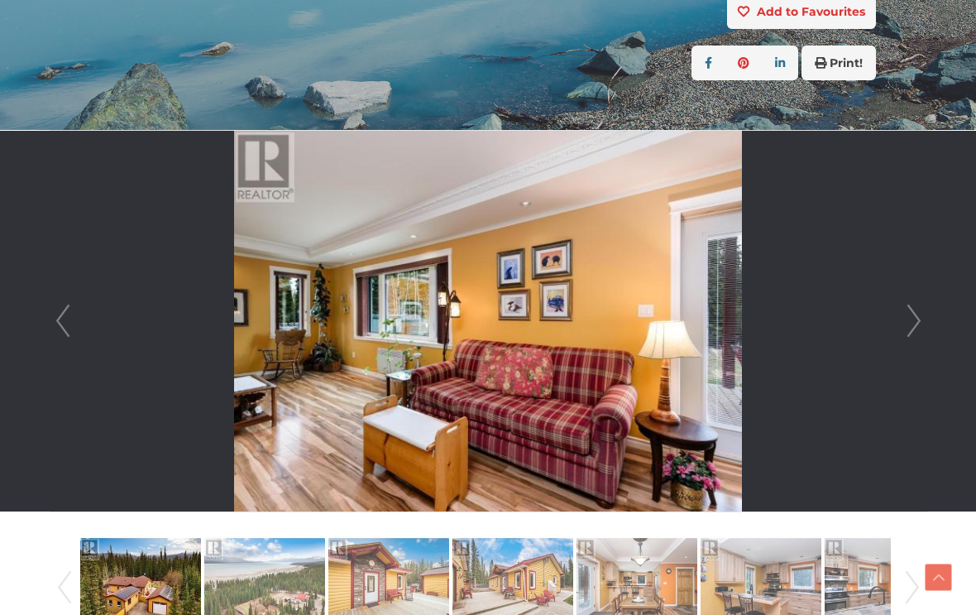
click at [902, 327] on link "Next" at bounding box center [914, 321] width 25 height 381
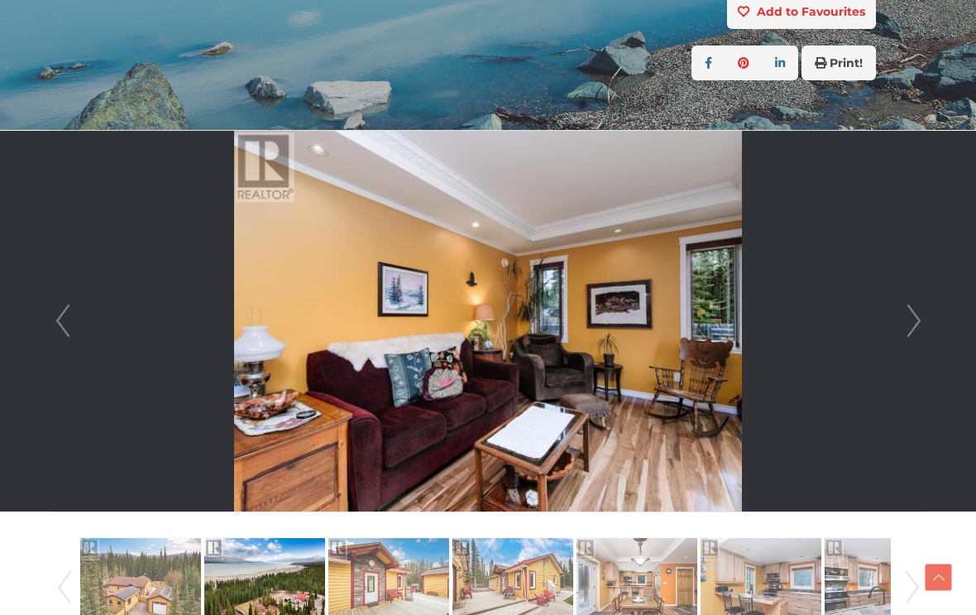
click at [903, 328] on link "Next" at bounding box center [914, 321] width 25 height 381
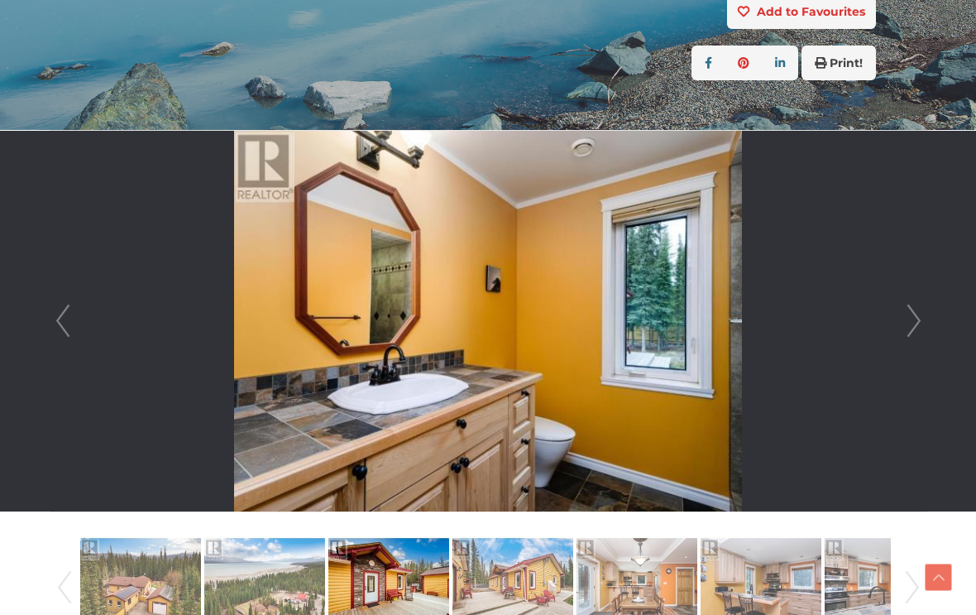
click at [902, 329] on link "Next" at bounding box center [914, 321] width 25 height 381
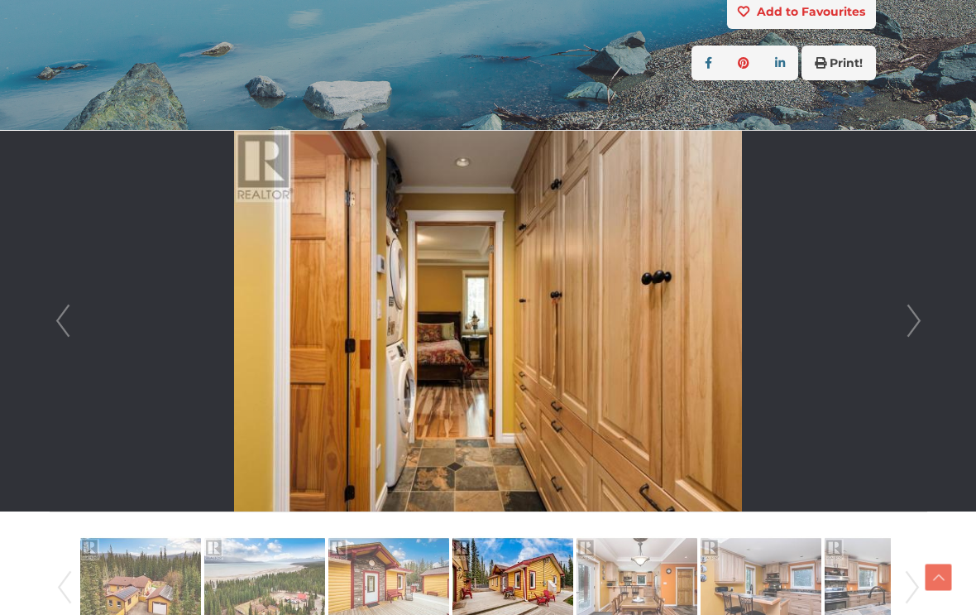
click at [902, 327] on link "Next" at bounding box center [914, 321] width 25 height 381
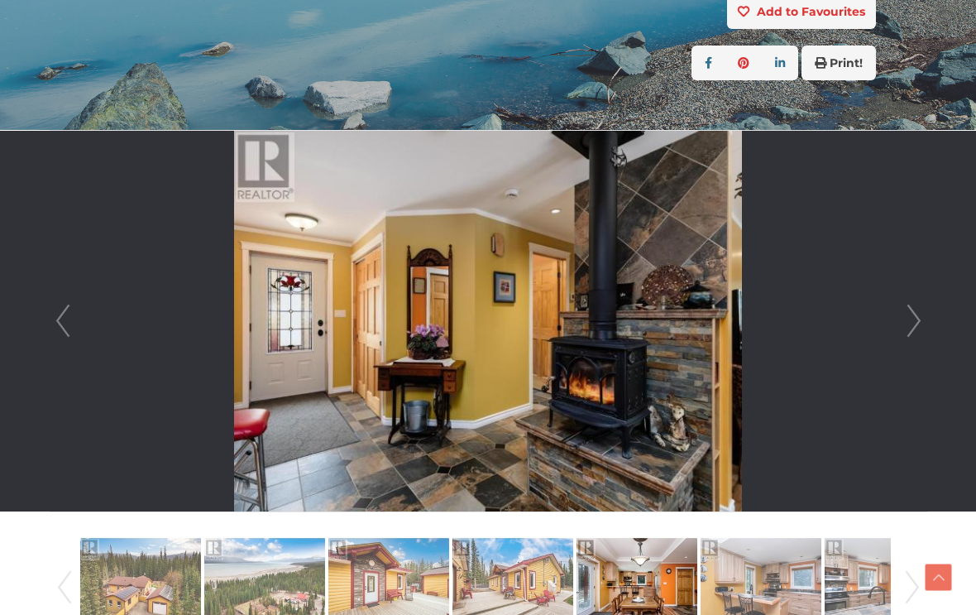
click at [902, 324] on link "Next" at bounding box center [914, 321] width 25 height 381
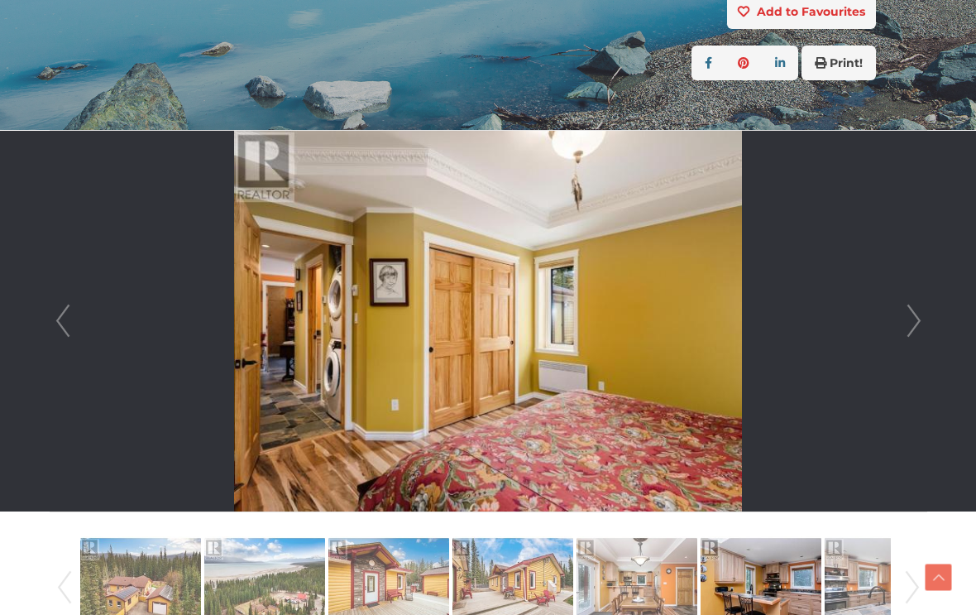
click at [902, 329] on link "Next" at bounding box center [914, 321] width 25 height 381
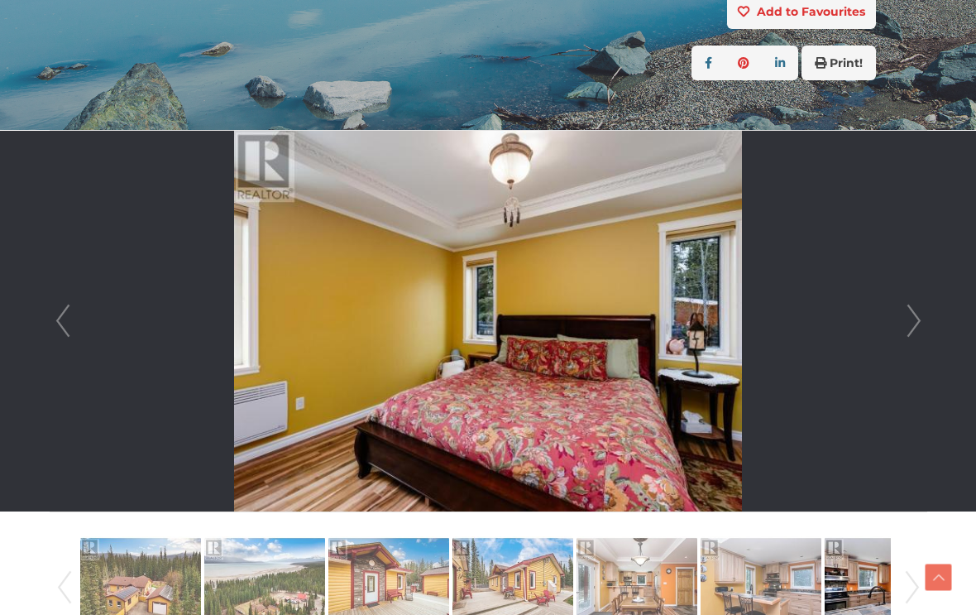
click at [902, 325] on link "Next" at bounding box center [914, 321] width 25 height 381
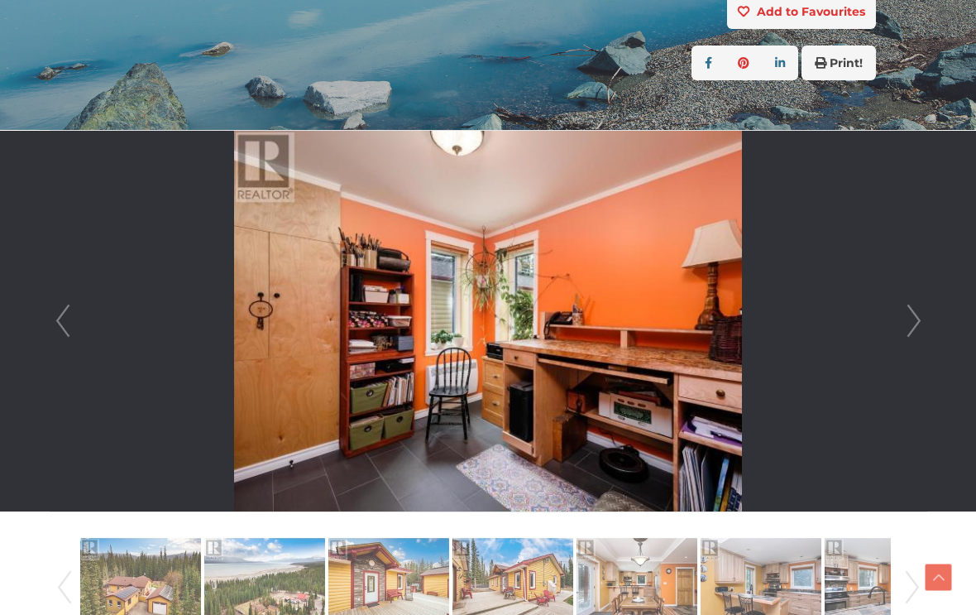
click at [897, 331] on li at bounding box center [488, 321] width 876 height 381
click at [917, 329] on link "Next" at bounding box center [914, 321] width 25 height 381
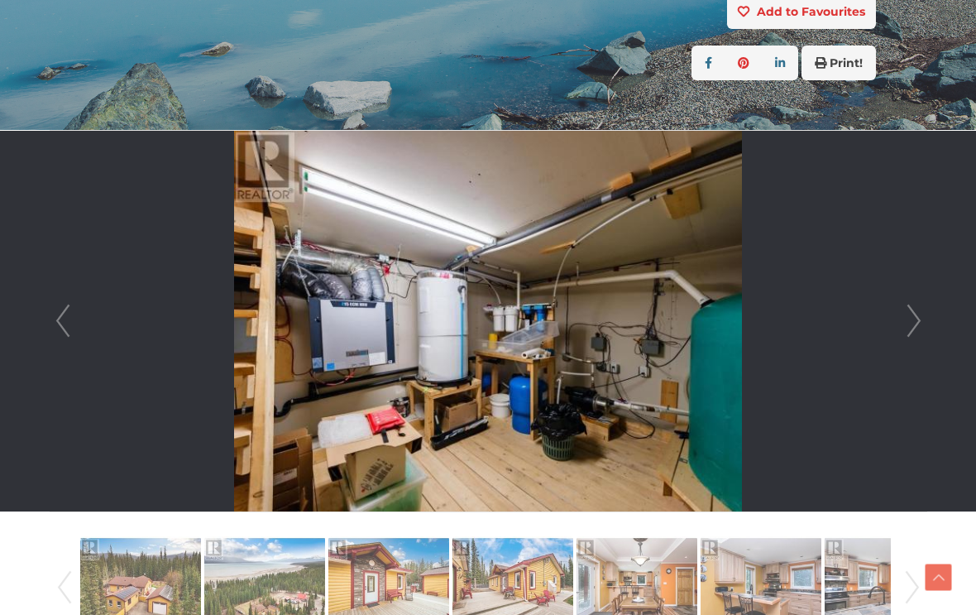
click at [912, 318] on link "Next" at bounding box center [914, 321] width 25 height 381
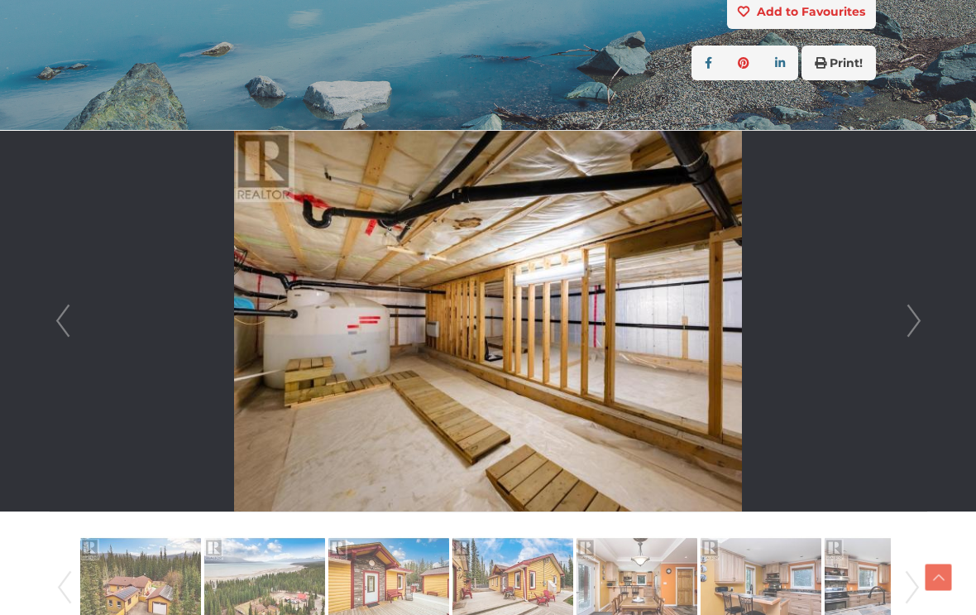
click at [905, 328] on link "Next" at bounding box center [914, 321] width 25 height 381
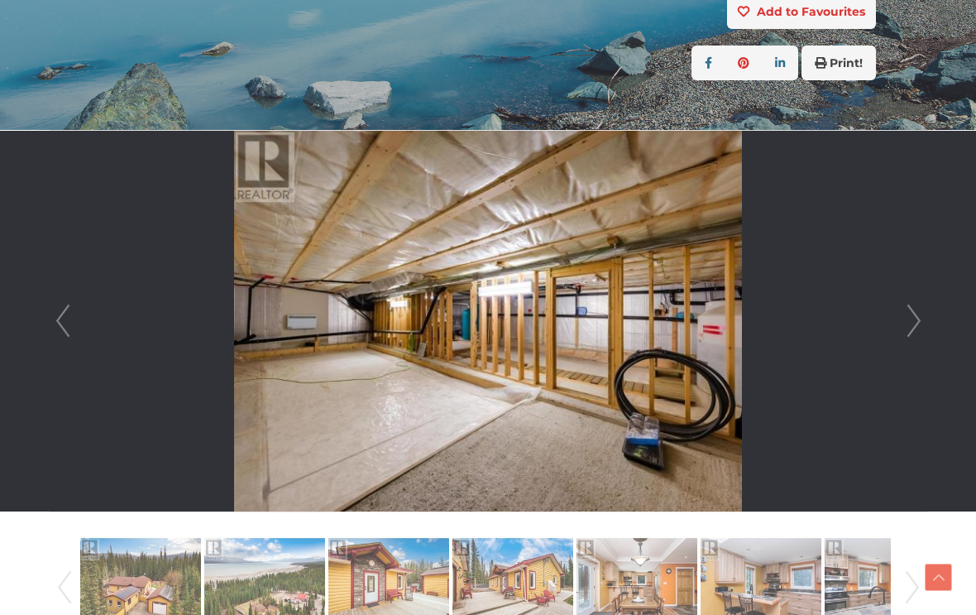
click at [905, 328] on link "Next" at bounding box center [914, 321] width 25 height 381
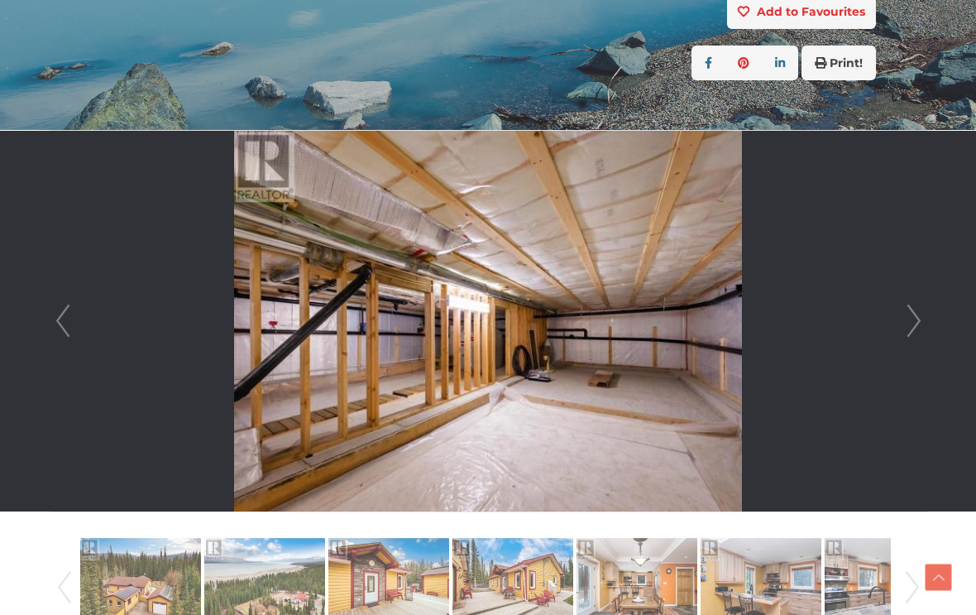
click at [907, 324] on link "Next" at bounding box center [914, 321] width 25 height 381
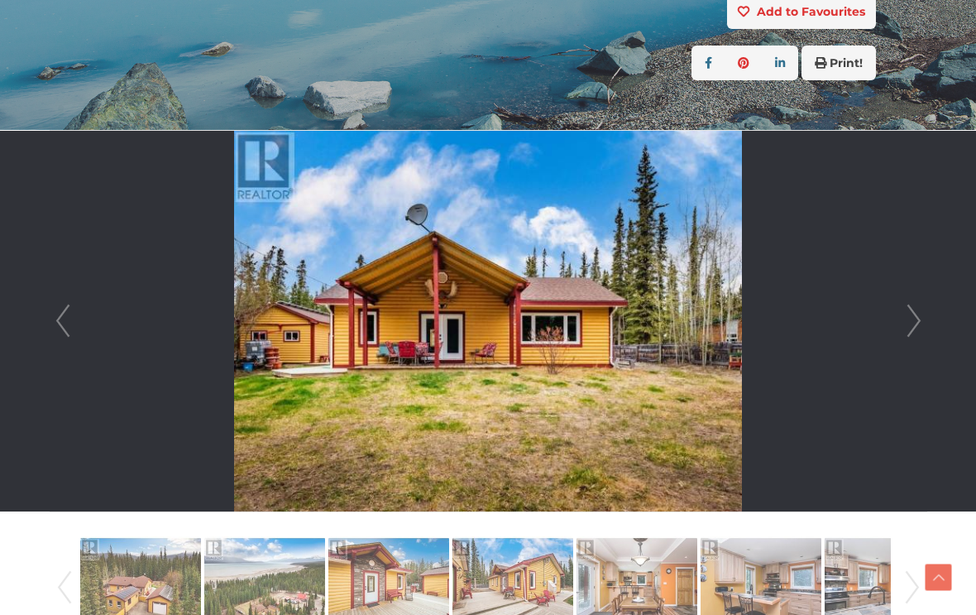
click at [907, 324] on link "Next" at bounding box center [914, 321] width 25 height 381
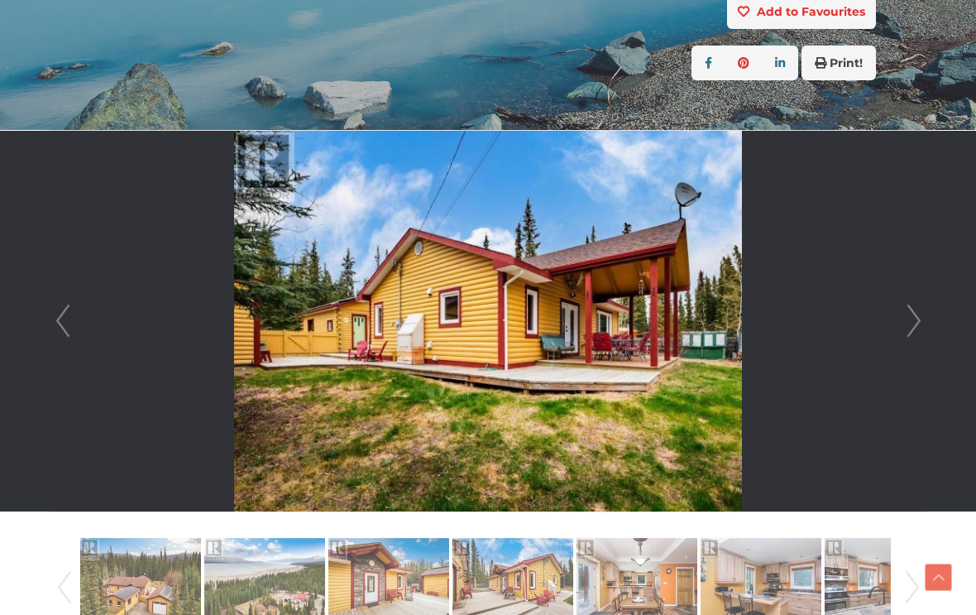
click at [906, 327] on link "Next" at bounding box center [914, 321] width 25 height 381
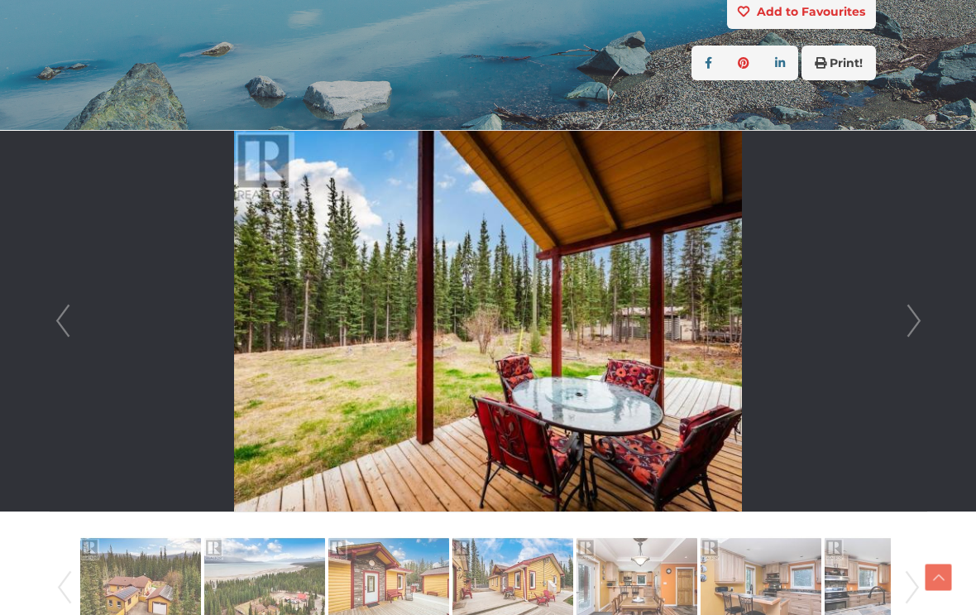
click at [908, 323] on link "Next" at bounding box center [914, 321] width 25 height 381
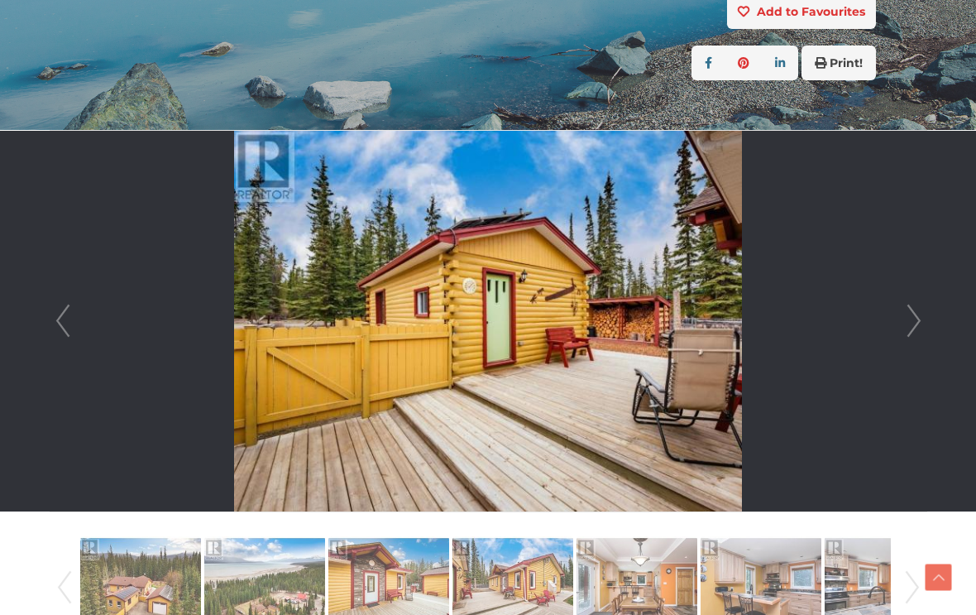
click at [907, 328] on link "Next" at bounding box center [914, 321] width 25 height 381
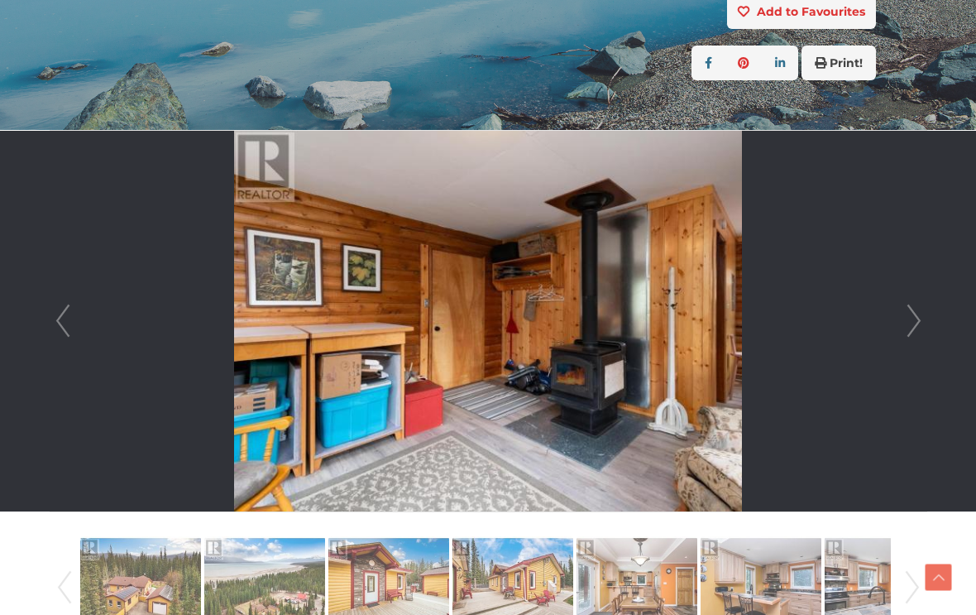
click at [908, 324] on link "Next" at bounding box center [914, 321] width 25 height 381
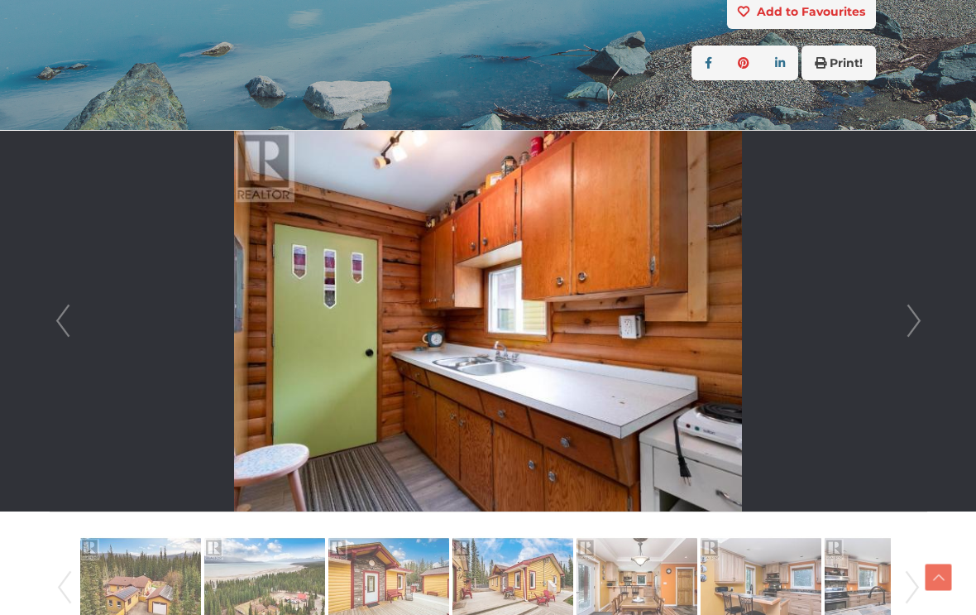
click at [908, 324] on link "Next" at bounding box center [914, 321] width 25 height 381
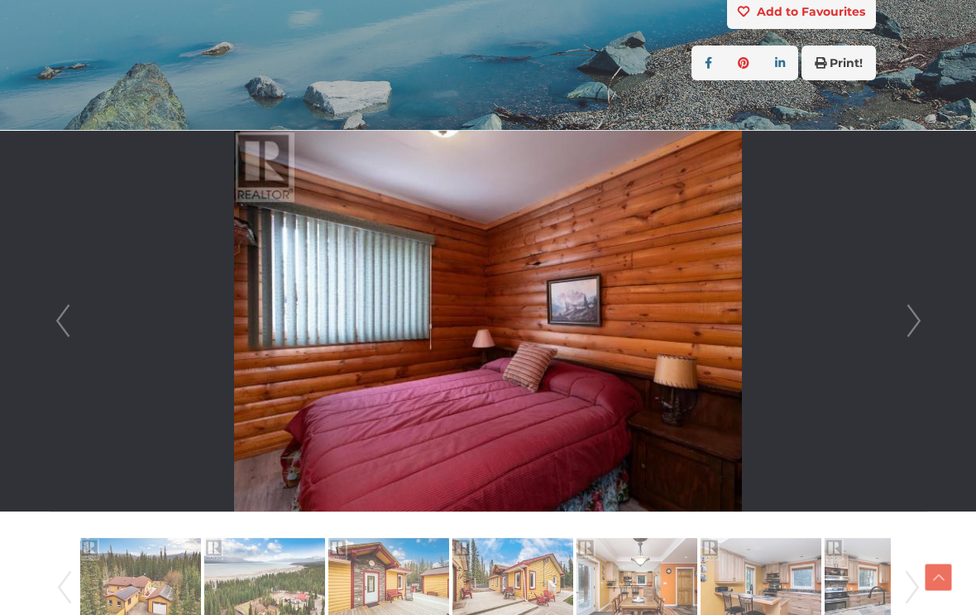
click at [908, 323] on link "Next" at bounding box center [914, 321] width 25 height 381
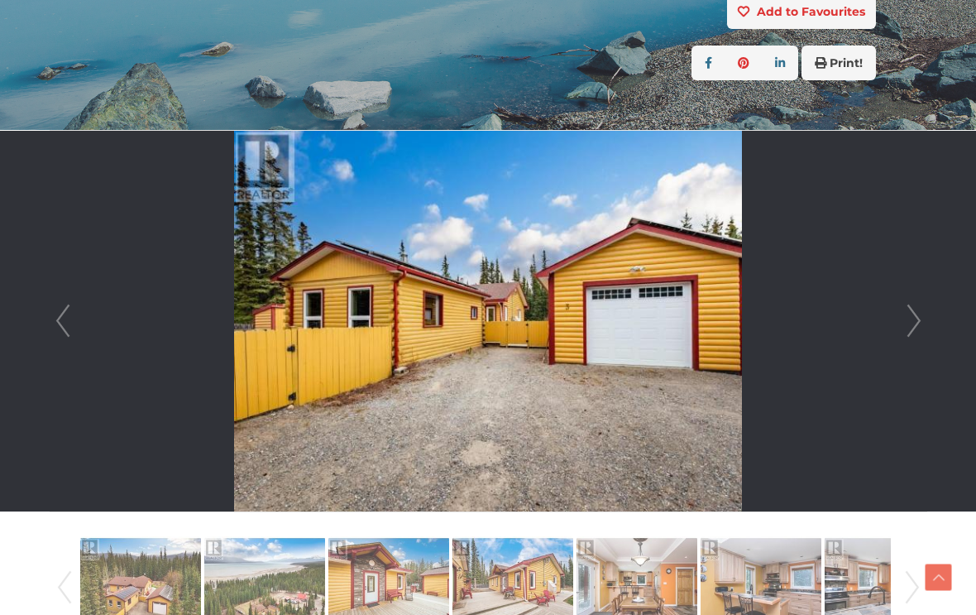
click at [911, 323] on link "Next" at bounding box center [914, 321] width 25 height 381
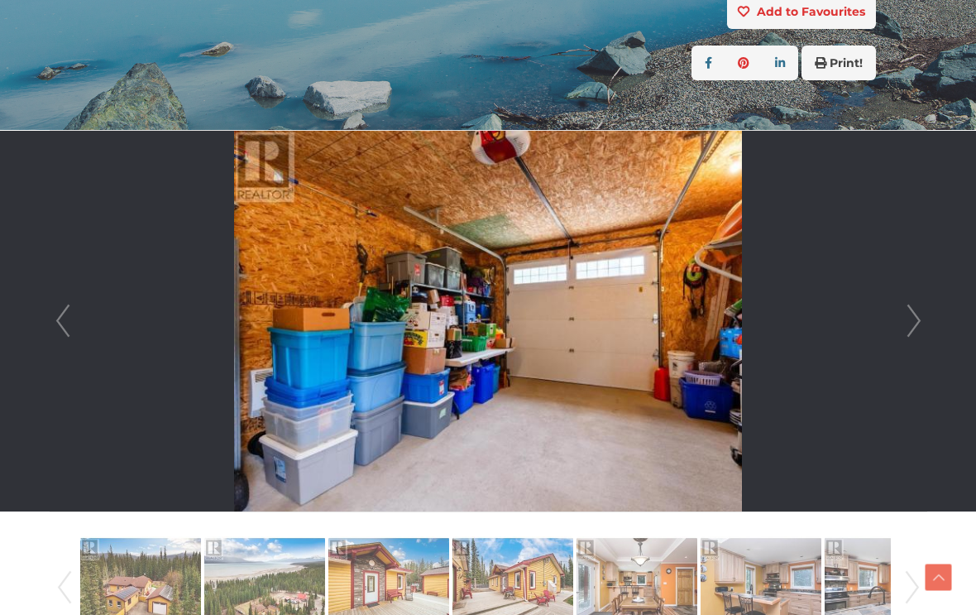
click at [911, 328] on link "Next" at bounding box center [914, 321] width 25 height 381
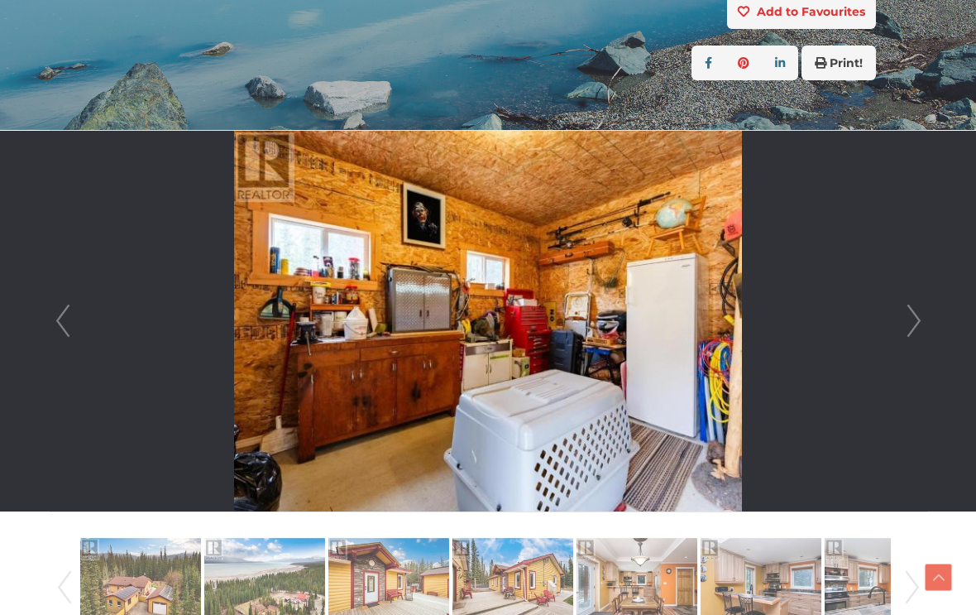
click at [911, 331] on link "Next" at bounding box center [914, 321] width 25 height 381
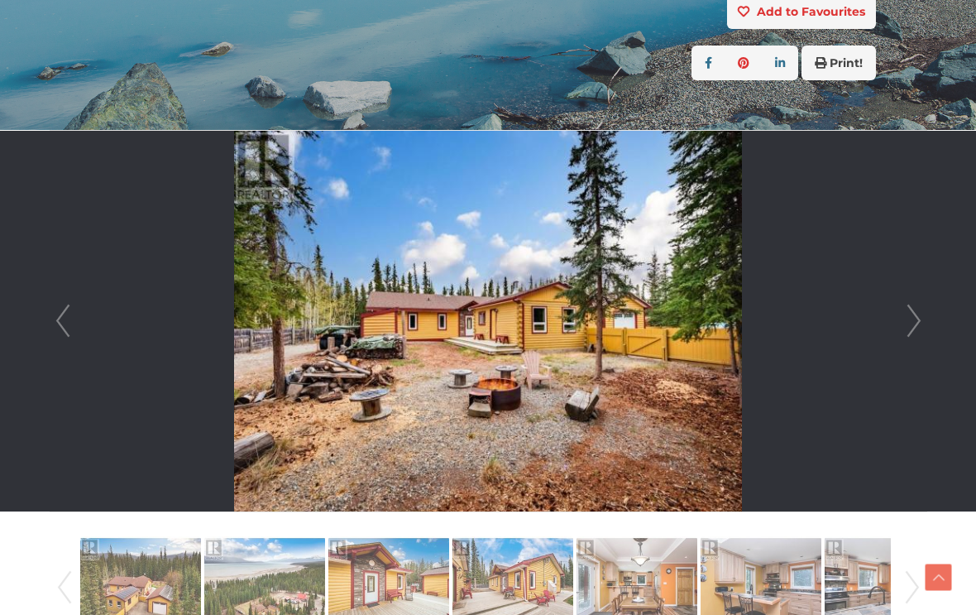
click at [908, 328] on link "Next" at bounding box center [914, 321] width 25 height 381
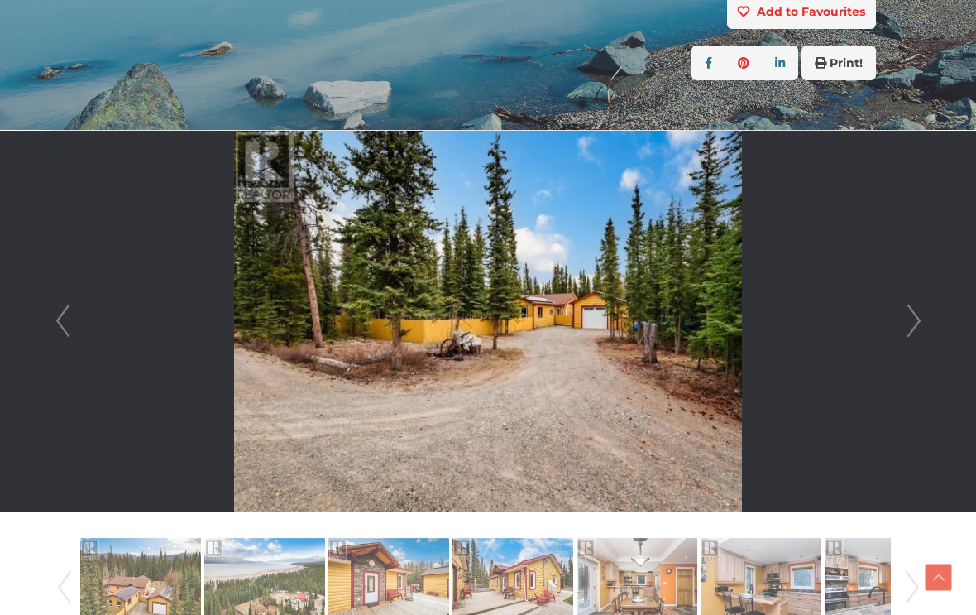
click at [911, 328] on link "Next" at bounding box center [914, 321] width 25 height 381
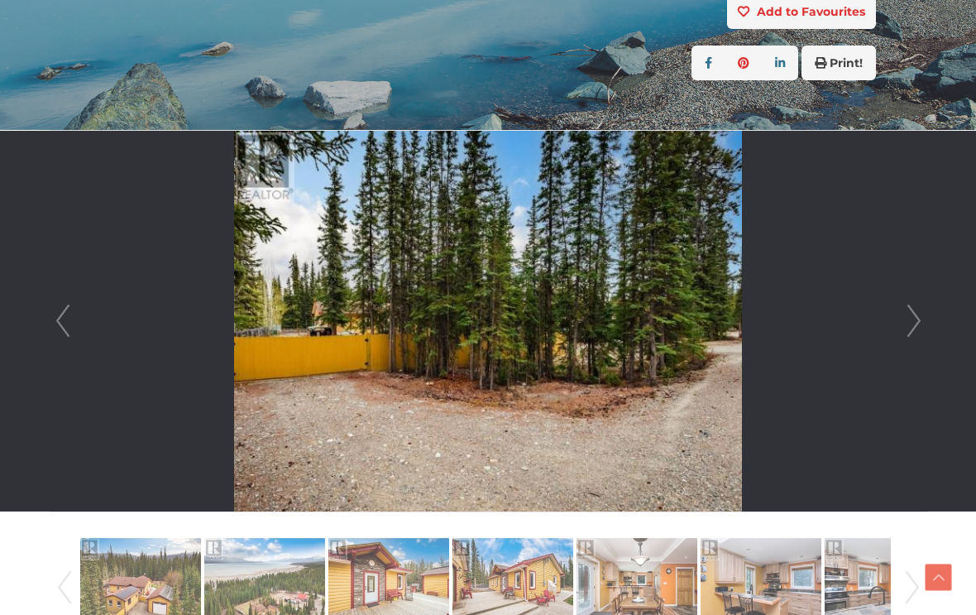
click at [911, 325] on link "Next" at bounding box center [914, 321] width 25 height 381
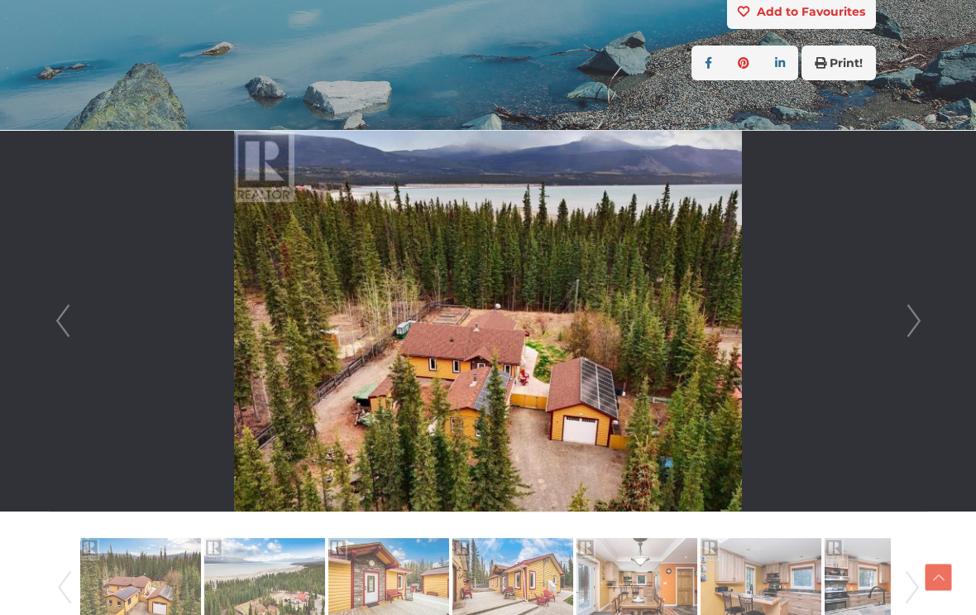
click at [916, 333] on link "Next" at bounding box center [914, 321] width 25 height 381
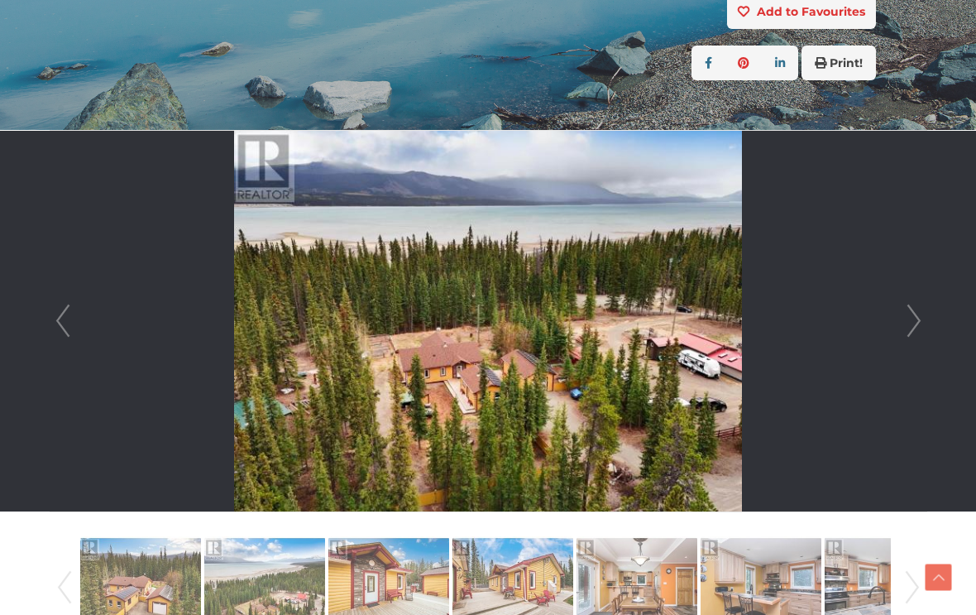
click at [907, 332] on link "Next" at bounding box center [914, 321] width 25 height 381
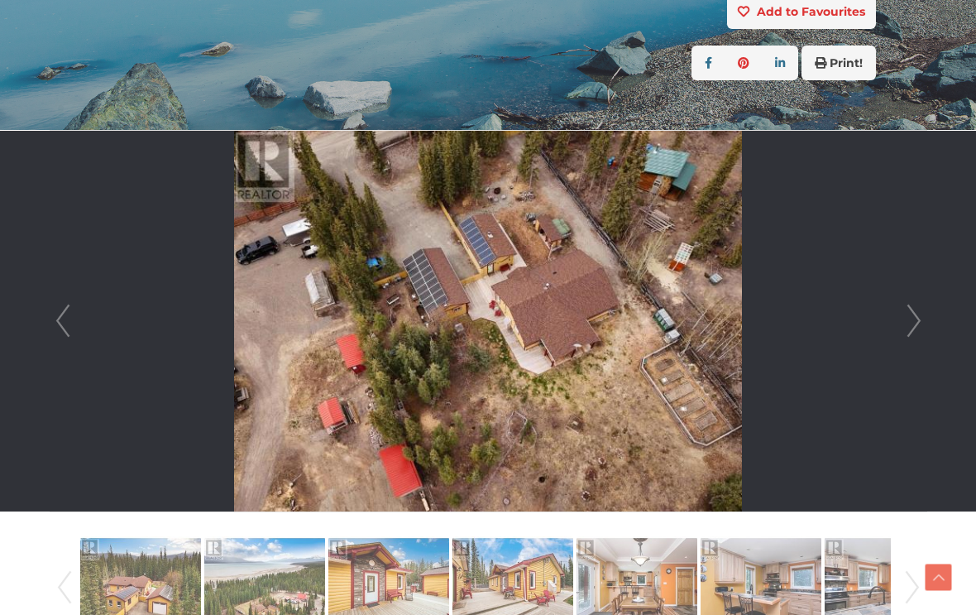
click at [907, 334] on link "Next" at bounding box center [914, 321] width 25 height 381
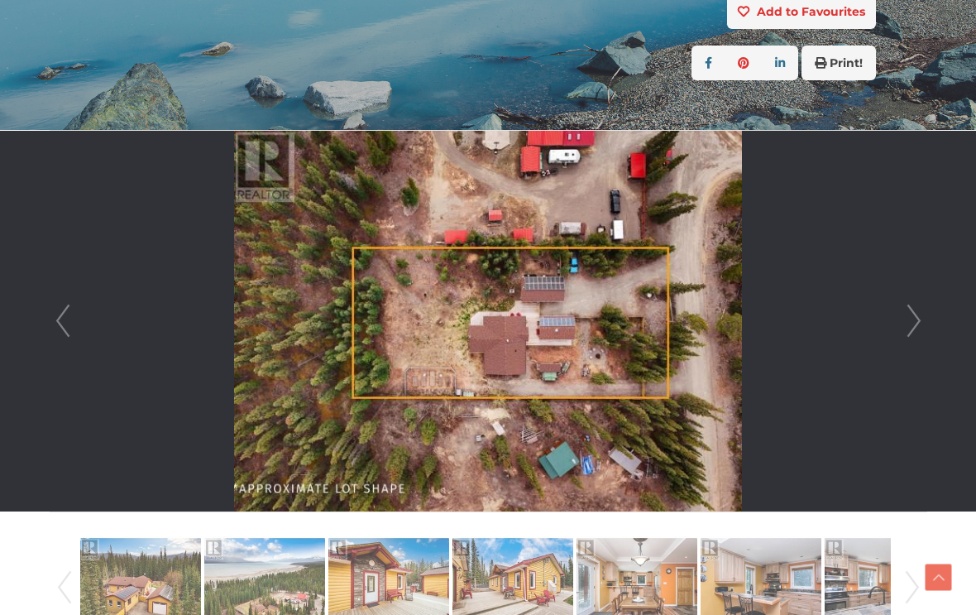
click at [907, 334] on link "Next" at bounding box center [914, 321] width 25 height 381
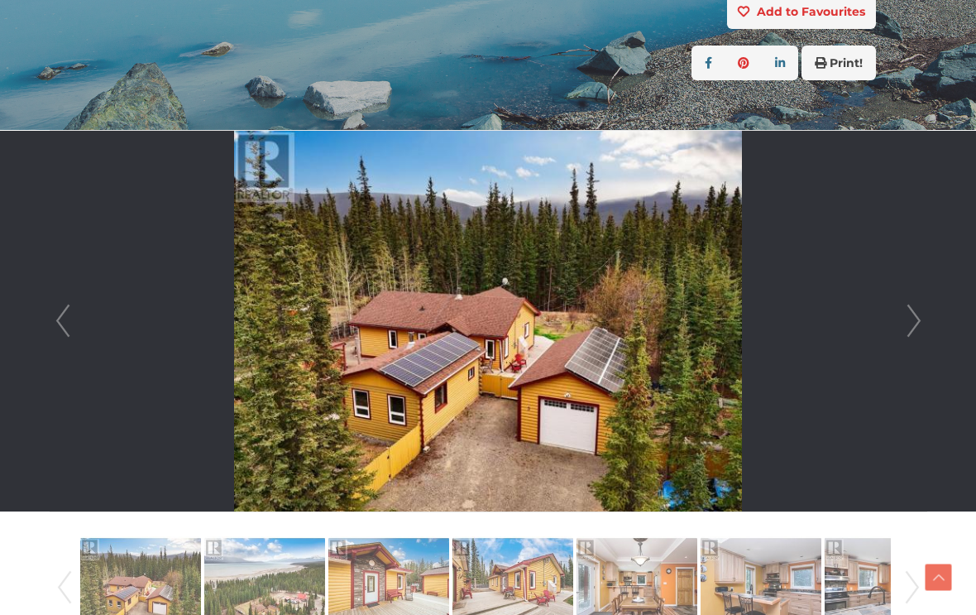
click at [907, 331] on link "Next" at bounding box center [914, 321] width 25 height 381
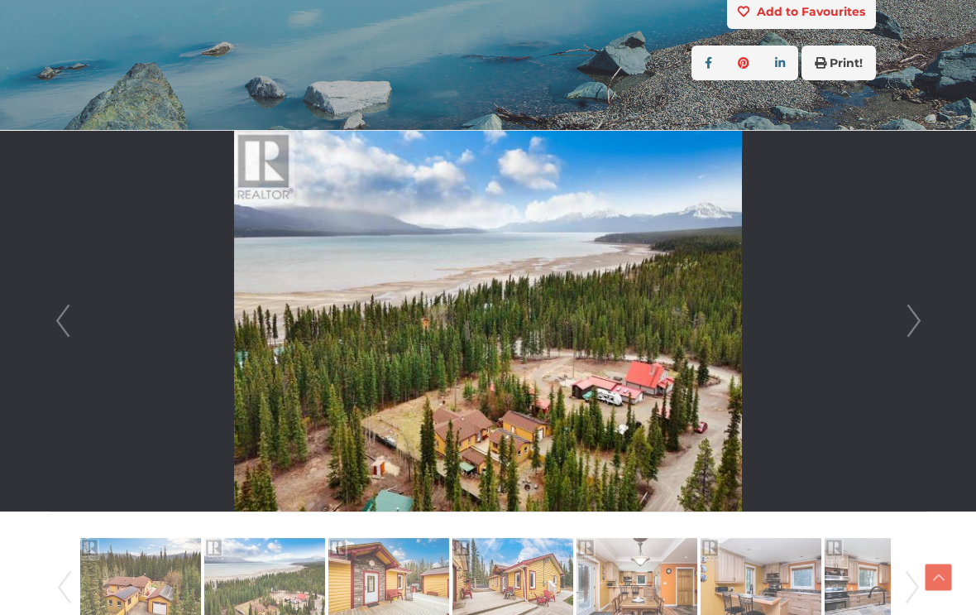
click at [906, 333] on link "Next" at bounding box center [914, 321] width 25 height 381
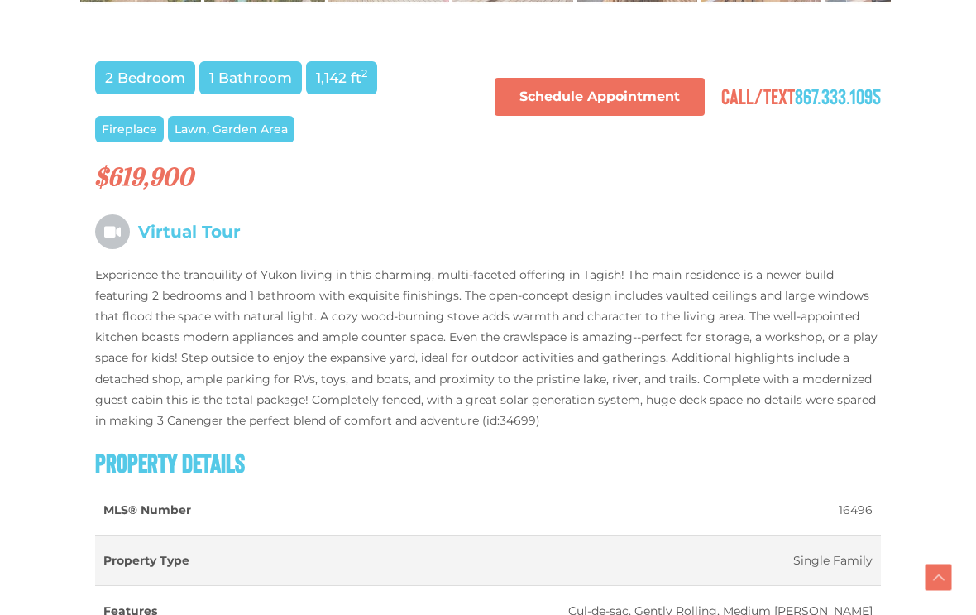
scroll to position [984, 0]
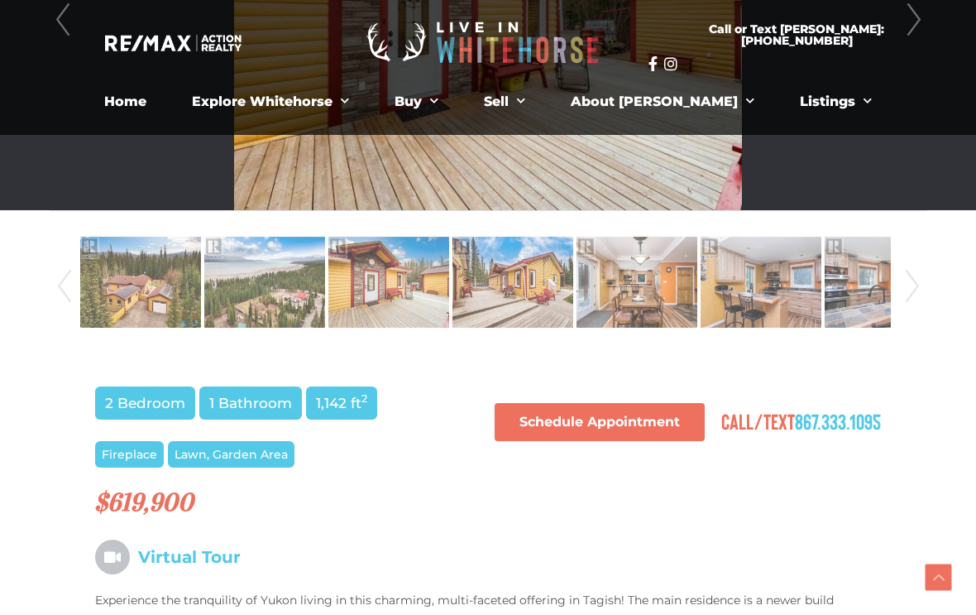
scroll to position [645, 0]
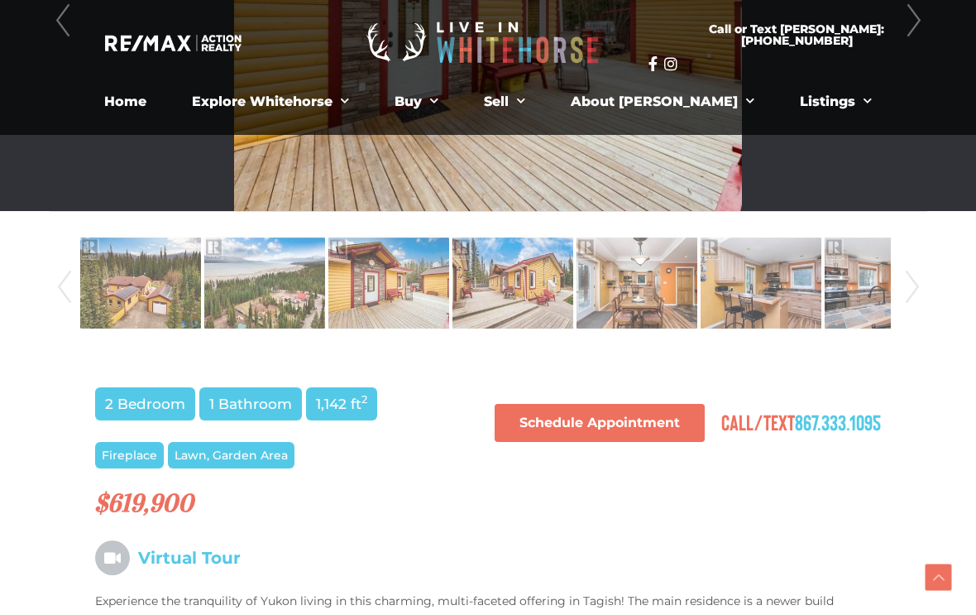
click at [923, 317] on link "Next" at bounding box center [912, 287] width 25 height 112
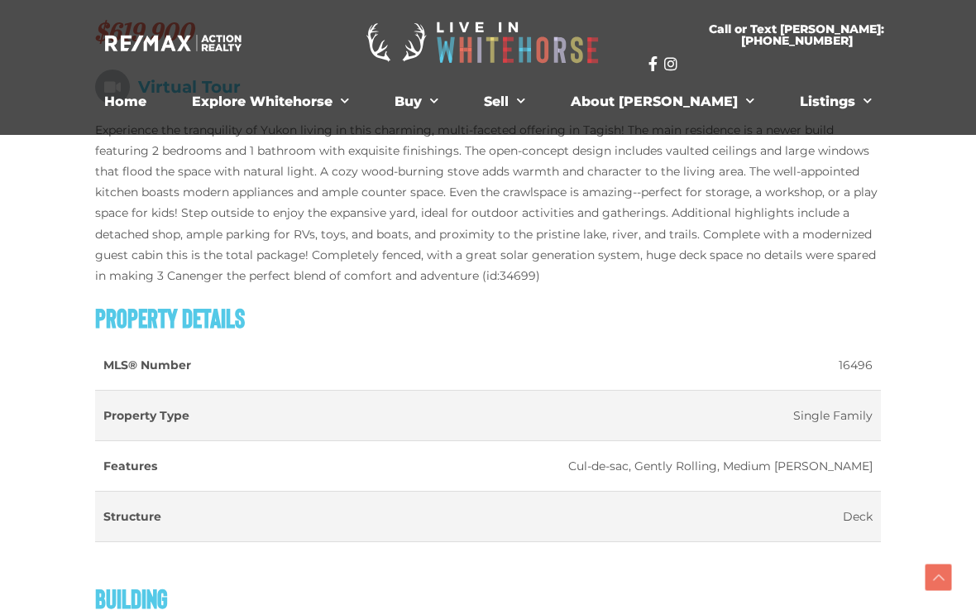
scroll to position [1090, 0]
